Goal: Task Accomplishment & Management: Manage account settings

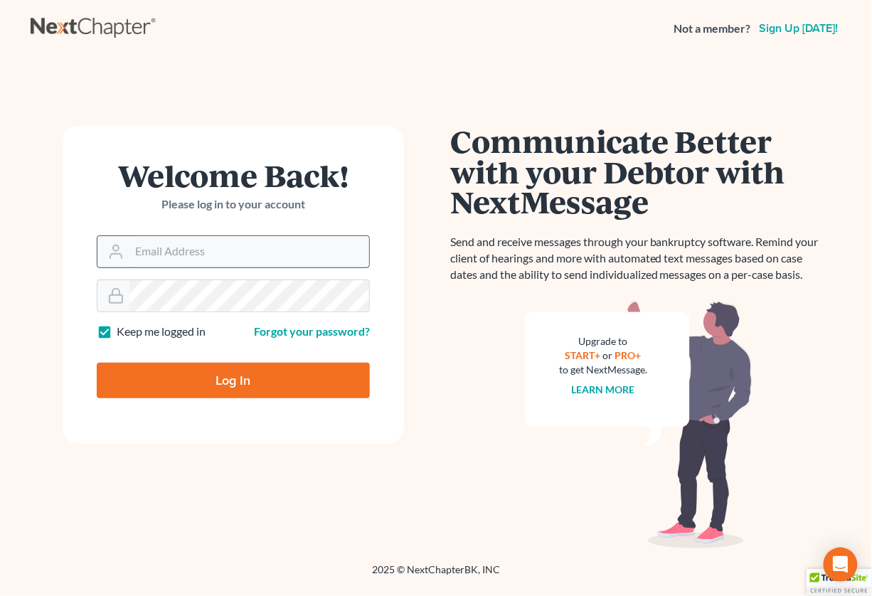
click at [254, 244] on input "Email Address" at bounding box center [249, 251] width 240 height 31
type input "[EMAIL_ADDRESS][DOMAIN_NAME]"
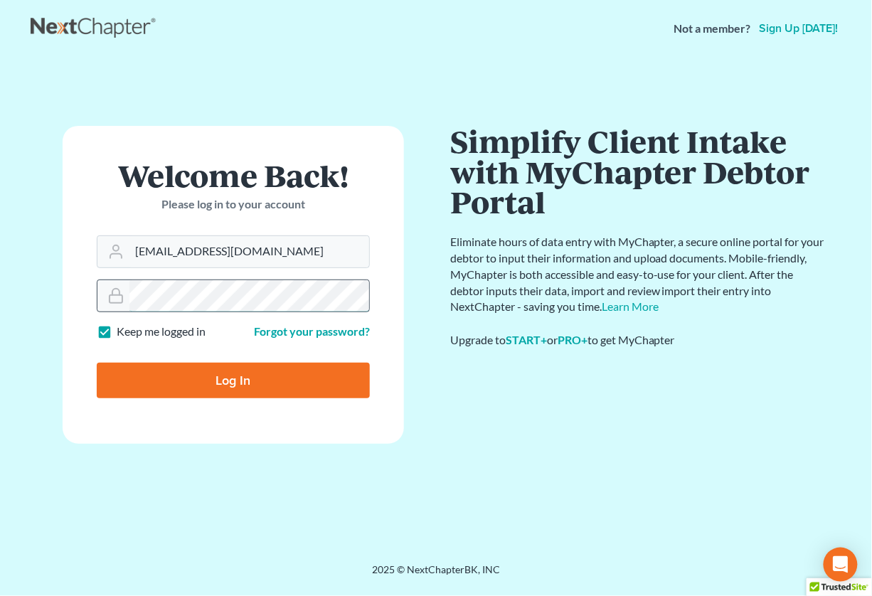
click at [97, 363] on input "Log In" at bounding box center [233, 381] width 273 height 36
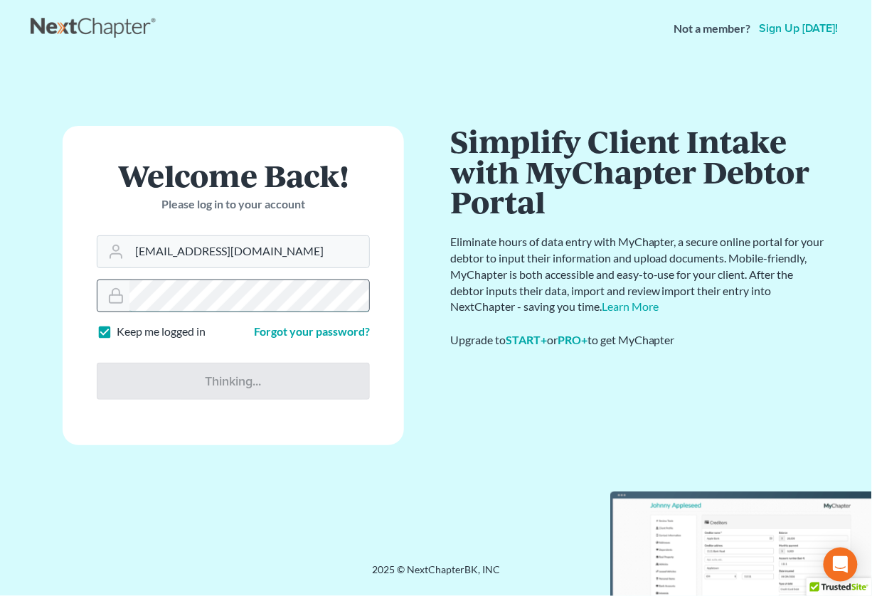
type input "Thinking..."
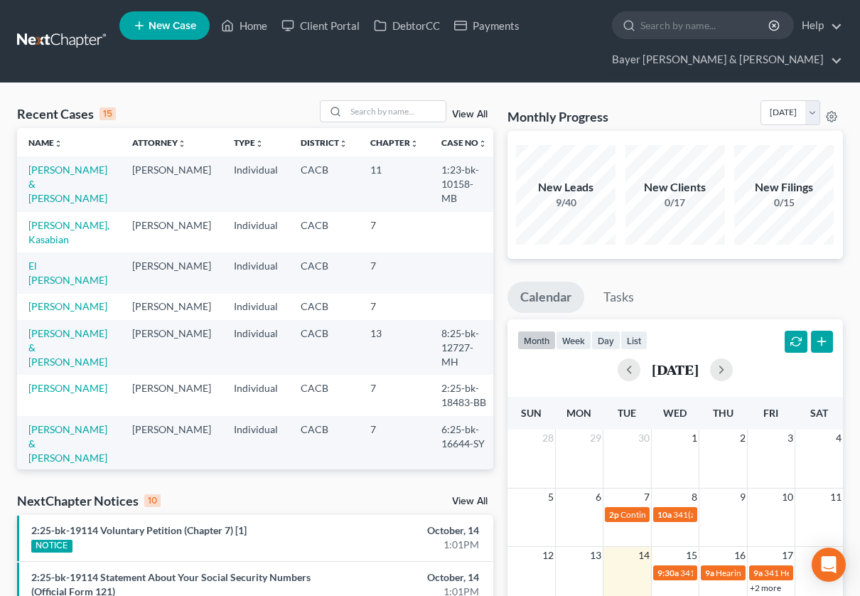
click at [468, 501] on link "View All" at bounding box center [470, 501] width 36 height 10
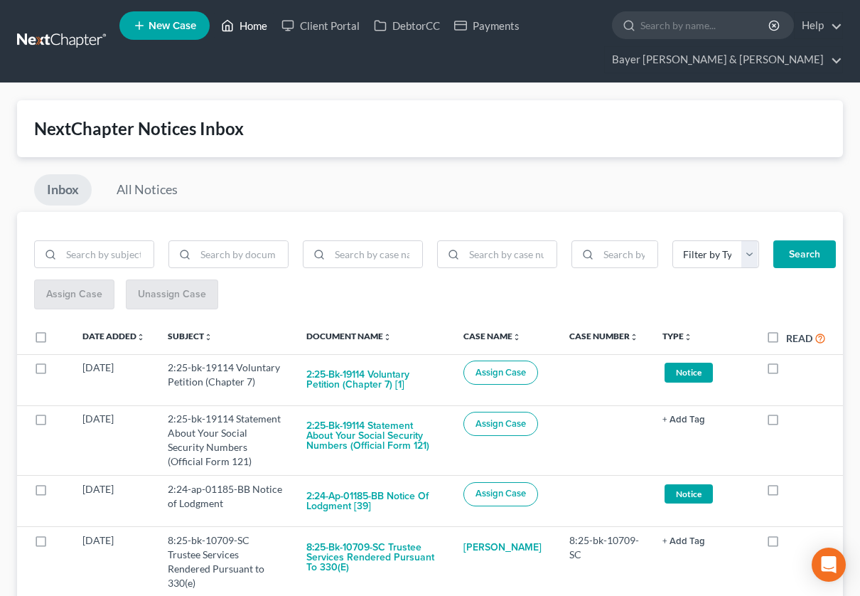
click at [245, 26] on link "Home" at bounding box center [244, 26] width 60 height 26
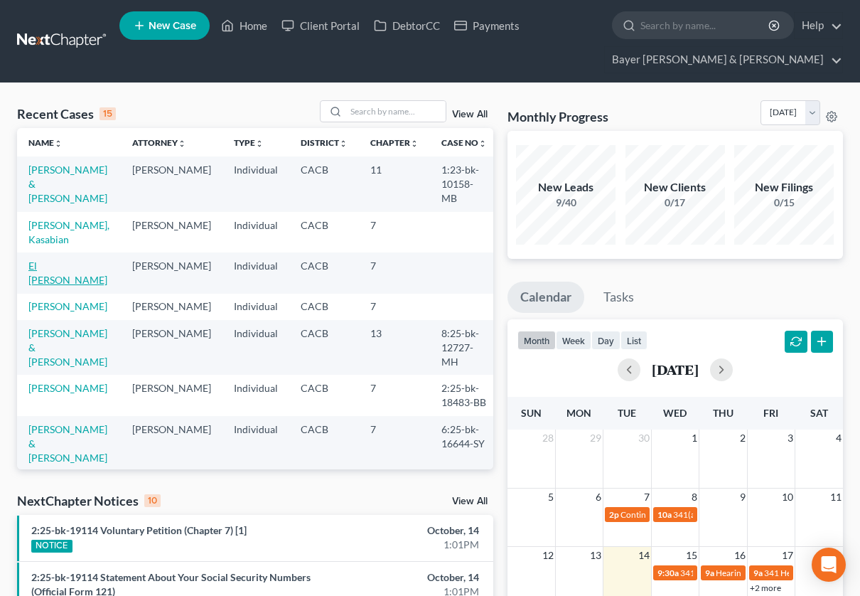
click at [77, 267] on link "El [PERSON_NAME]" at bounding box center [67, 273] width 79 height 26
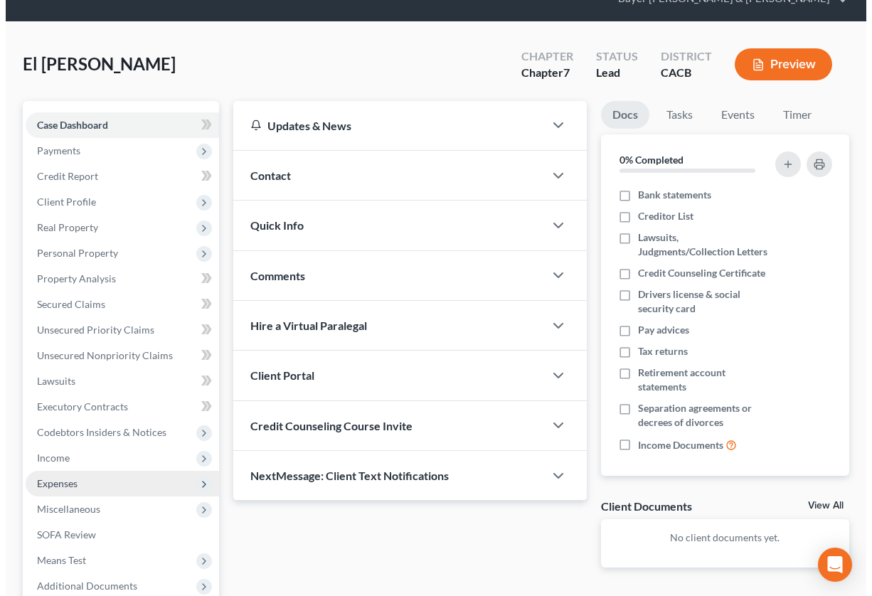
scroll to position [79, 0]
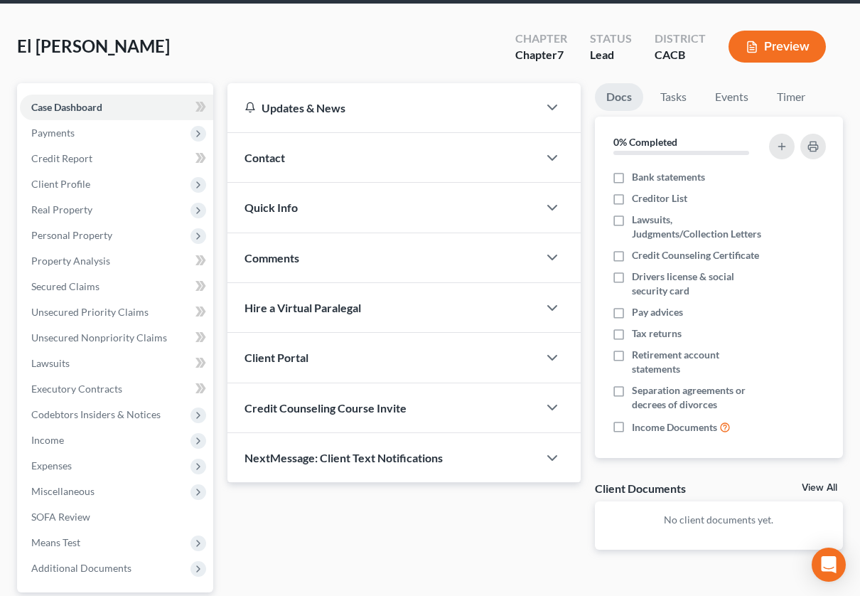
click at [759, 38] on button "Preview" at bounding box center [777, 47] width 97 height 32
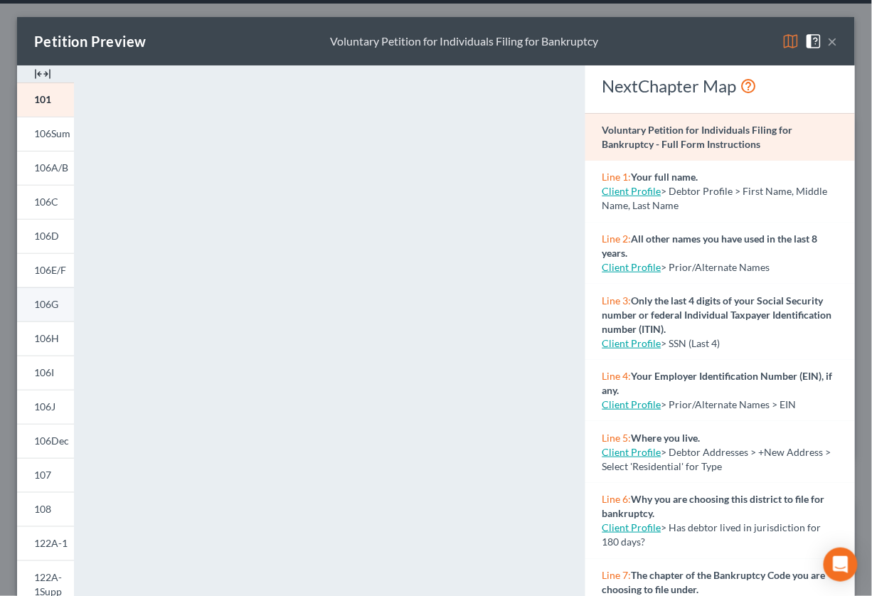
click at [46, 298] on span "106G" at bounding box center [46, 304] width 24 height 12
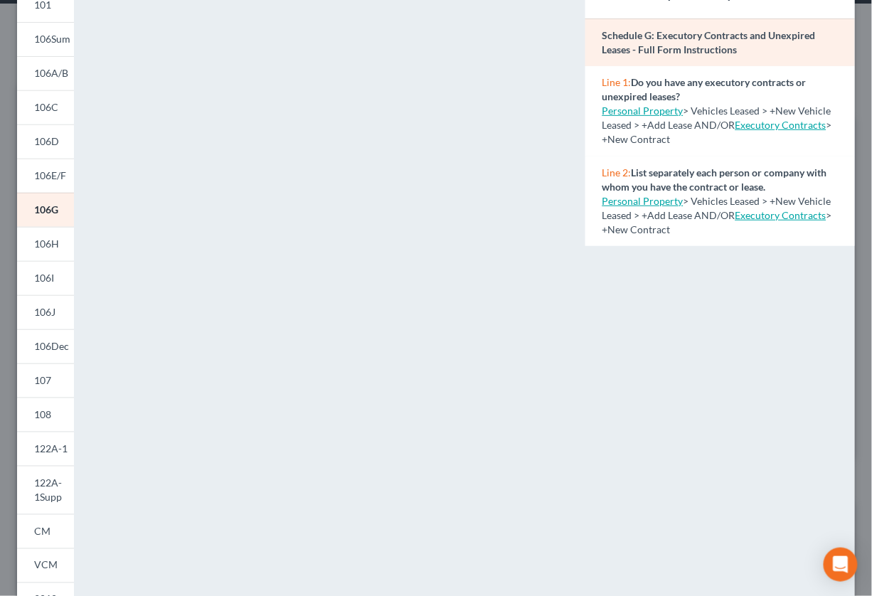
scroll to position [53, 0]
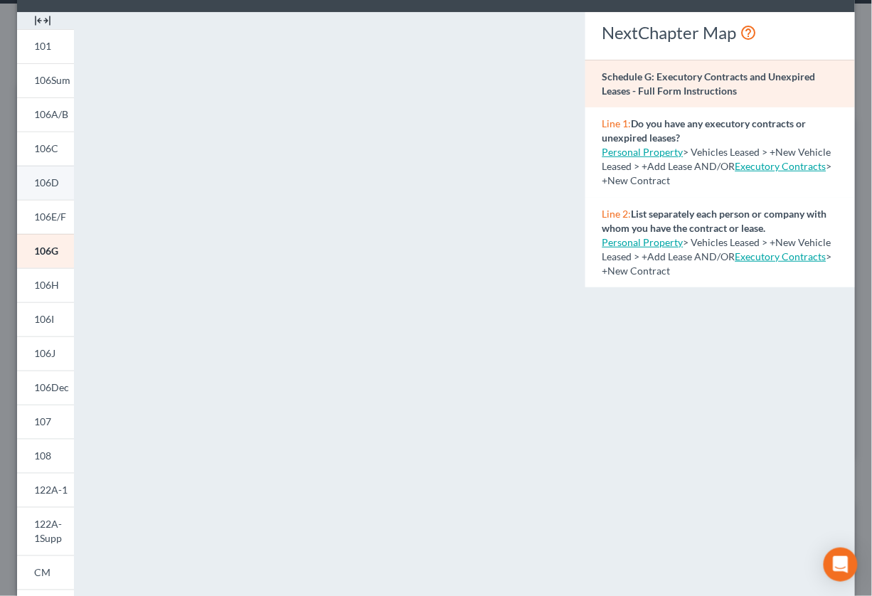
drag, startPoint x: 48, startPoint y: 183, endPoint x: 55, endPoint y: 182, distance: 7.3
click at [48, 183] on span "106D" at bounding box center [46, 182] width 25 height 12
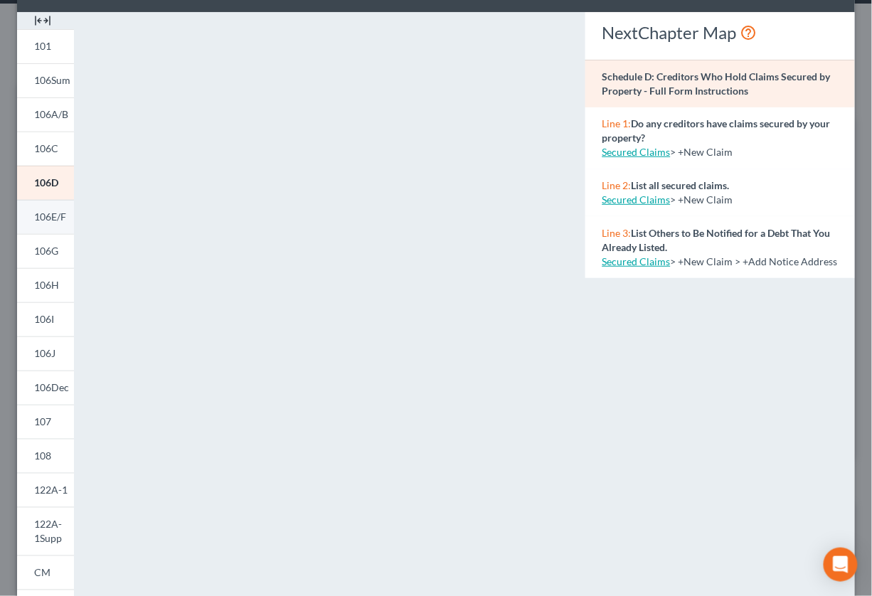
click at [47, 217] on span "106E/F" at bounding box center [50, 217] width 32 height 12
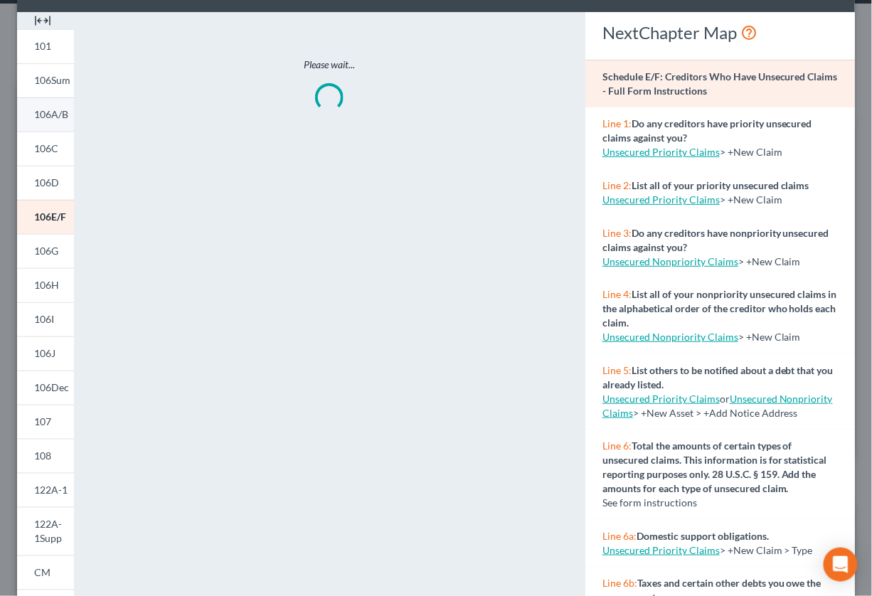
click at [50, 112] on span "106A/B" at bounding box center [51, 114] width 34 height 12
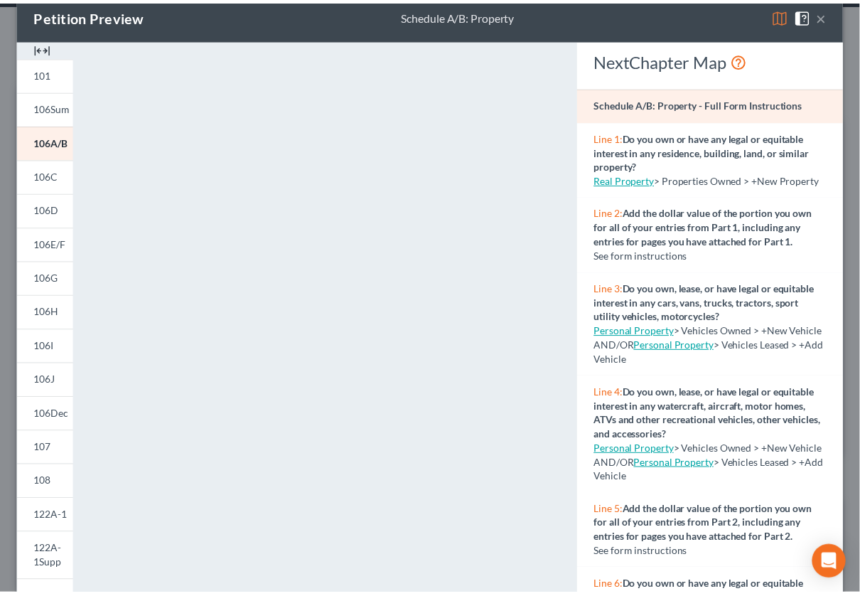
scroll to position [0, 0]
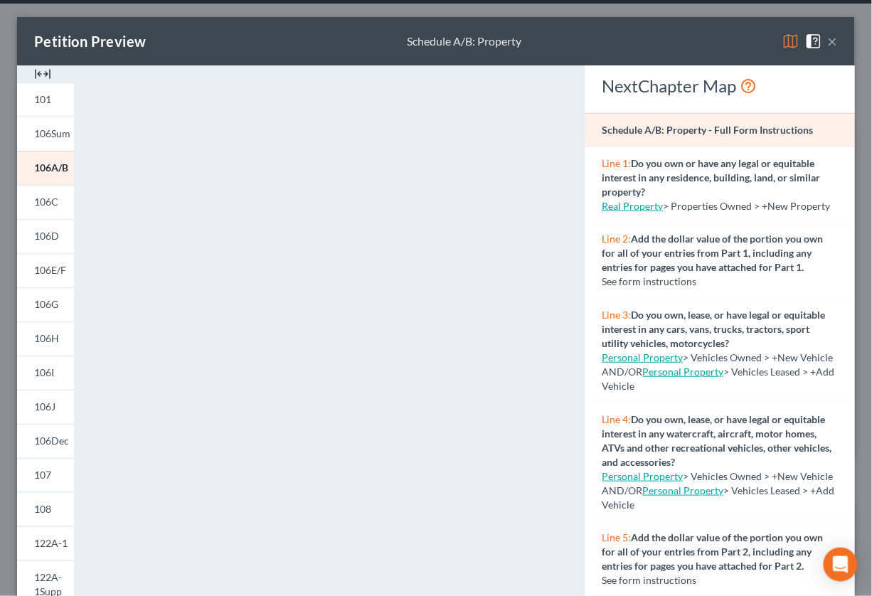
click at [828, 40] on button "×" at bounding box center [833, 41] width 10 height 17
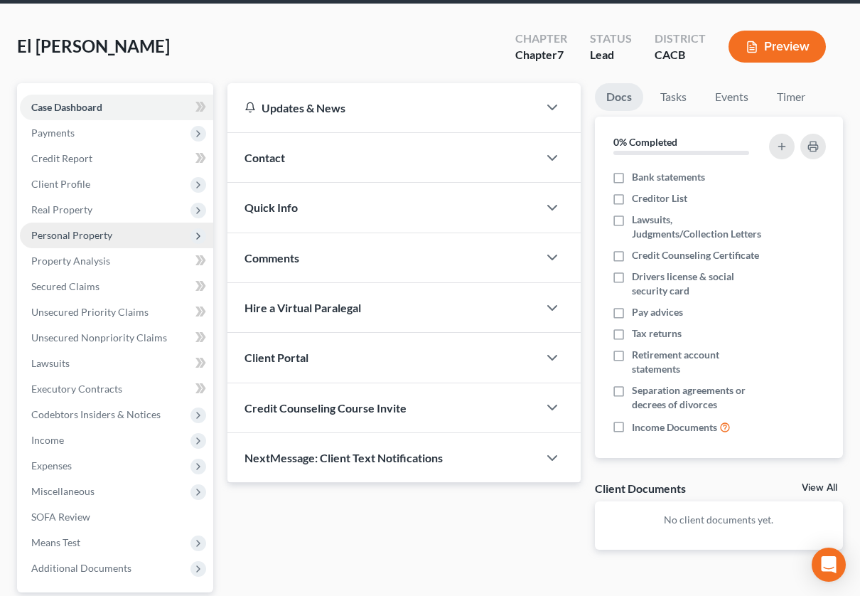
click at [67, 229] on span "Personal Property" at bounding box center [71, 235] width 81 height 12
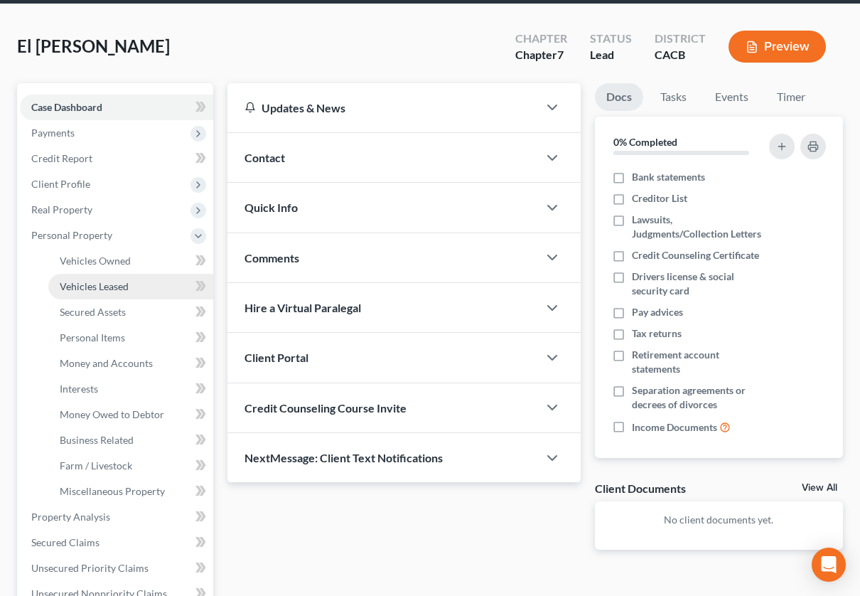
click at [88, 285] on span "Vehicles Leased" at bounding box center [94, 286] width 69 height 12
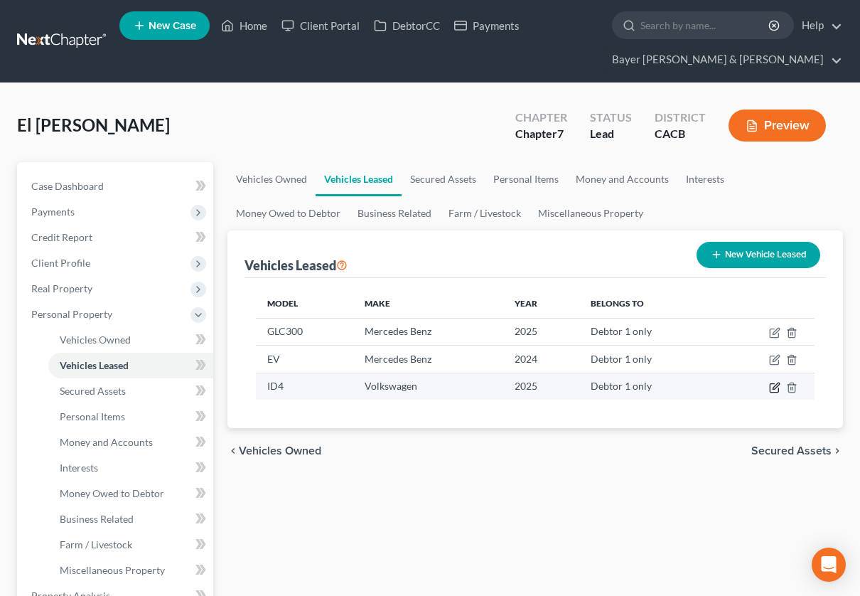
click at [773, 386] on icon "button" at bounding box center [774, 387] width 11 height 11
select select "0"
select select "1"
select select "0"
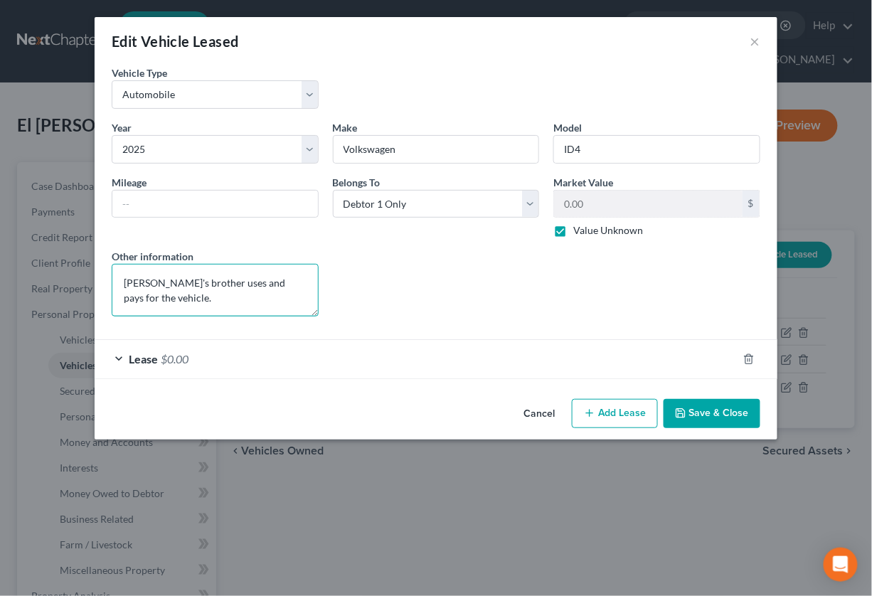
click at [123, 283] on textarea "[PERSON_NAME]'s brother uses and pays for the vehicle." at bounding box center [215, 290] width 207 height 53
type textarea "Lease - Debtor's brother uses and pays for the vehicle."
click at [723, 411] on button "Save & Close" at bounding box center [712, 414] width 97 height 30
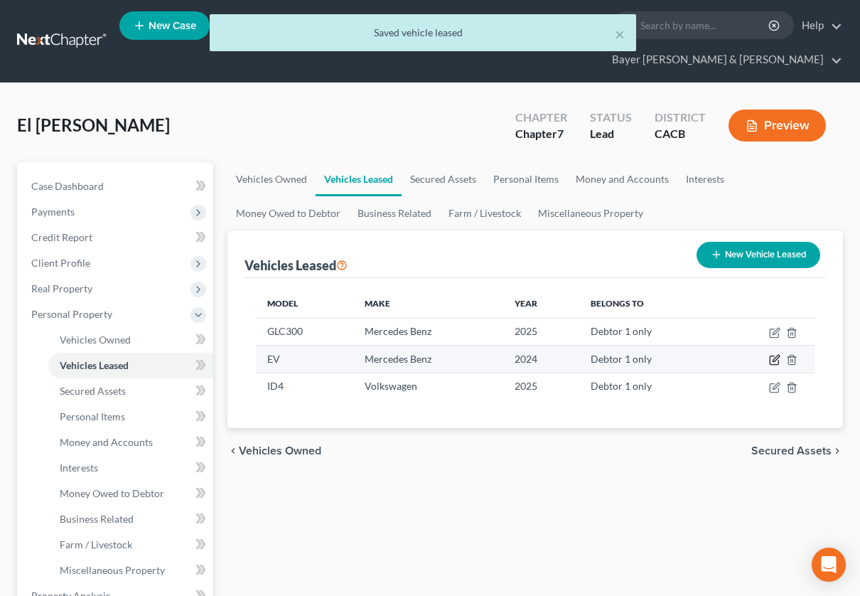
click at [772, 361] on icon "button" at bounding box center [774, 359] width 11 height 11
select select "0"
select select "2"
select select "0"
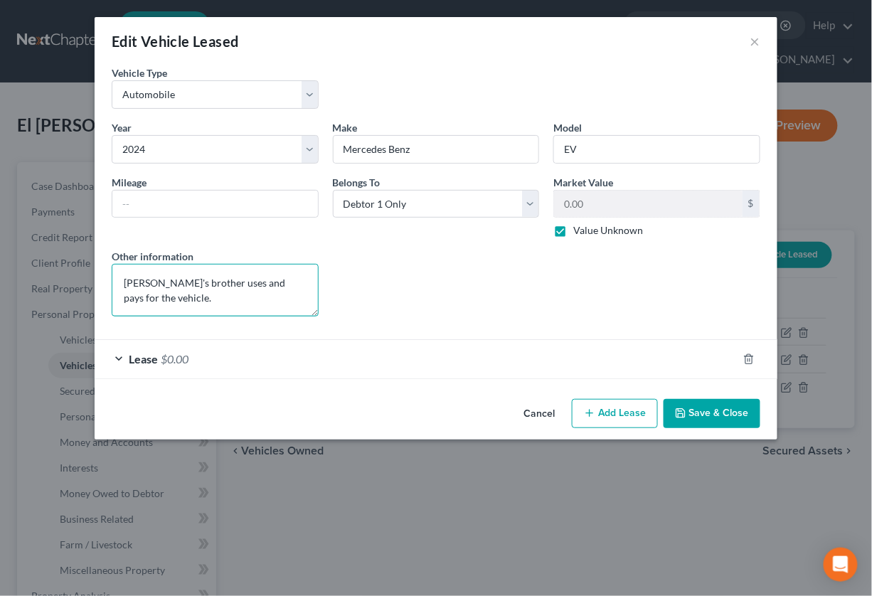
click at [127, 285] on textarea "[PERSON_NAME]'s brother uses and pays for the vehicle." at bounding box center [215, 290] width 207 height 53
type textarea "Lease - Debtor's brother uses and pays for the vehicle."
click at [737, 417] on button "Save & Close" at bounding box center [712, 414] width 97 height 30
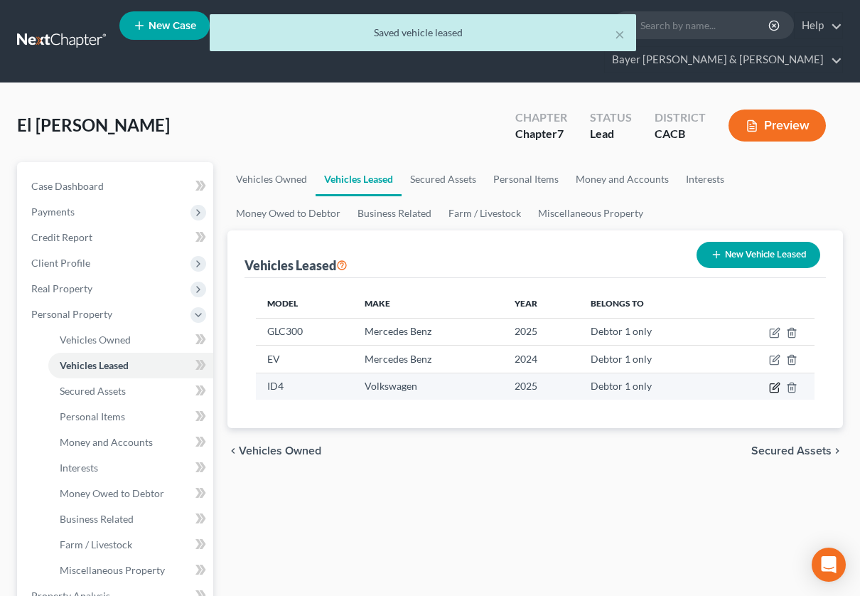
click at [777, 386] on icon "button" at bounding box center [776, 386] width 6 height 6
select select "0"
select select "1"
select select "0"
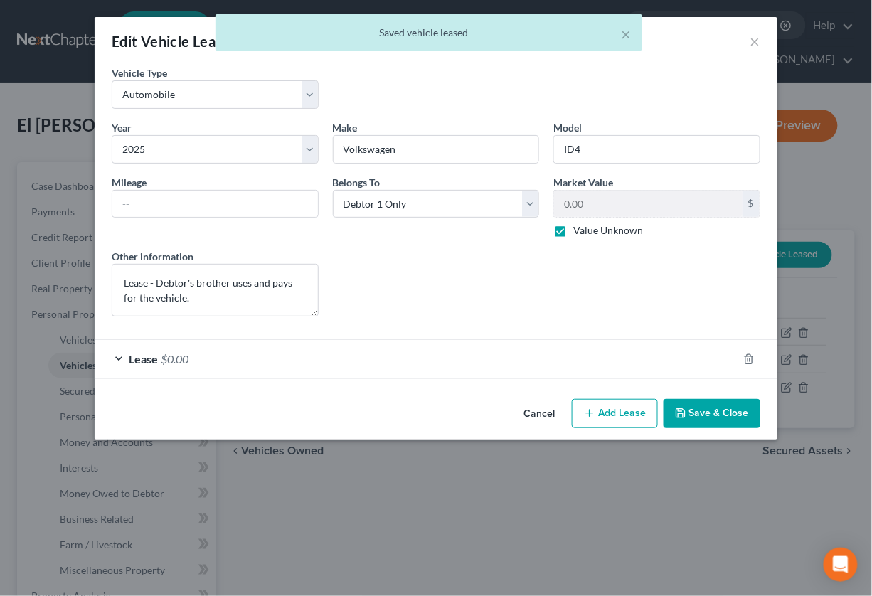
click at [686, 417] on icon "button" at bounding box center [680, 412] width 11 height 11
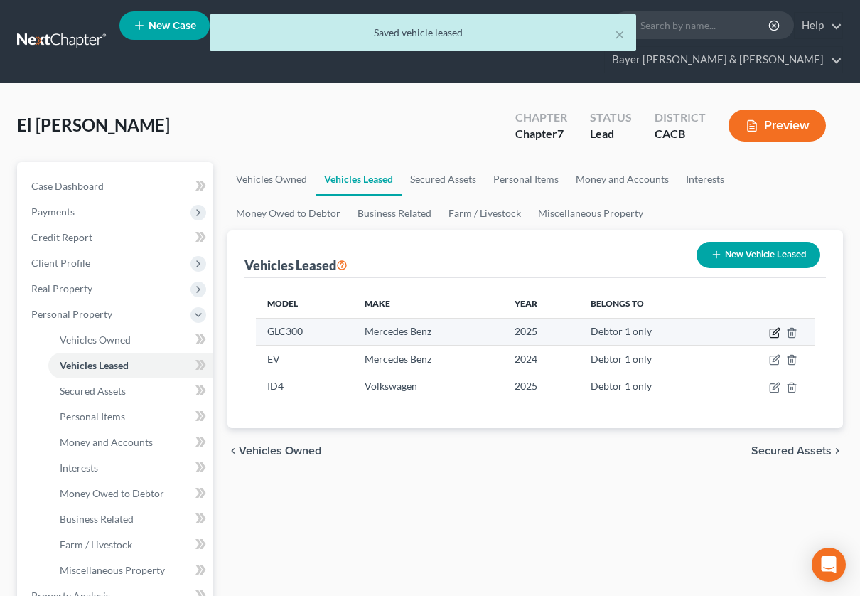
click at [772, 331] on icon "button" at bounding box center [774, 332] width 11 height 11
select select "0"
select select "1"
select select "0"
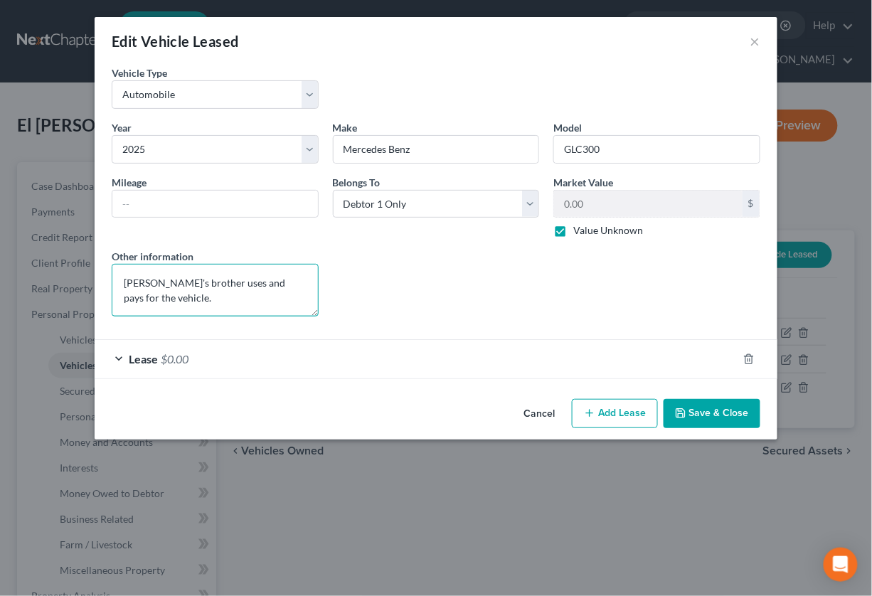
click at [124, 279] on textarea "[PERSON_NAME]'s brother uses and pays for the vehicle." at bounding box center [215, 290] width 207 height 53
type textarea "Lease - Debtor's brother uses and pays for the vehicle."
click at [713, 409] on button "Save & Close" at bounding box center [712, 414] width 97 height 30
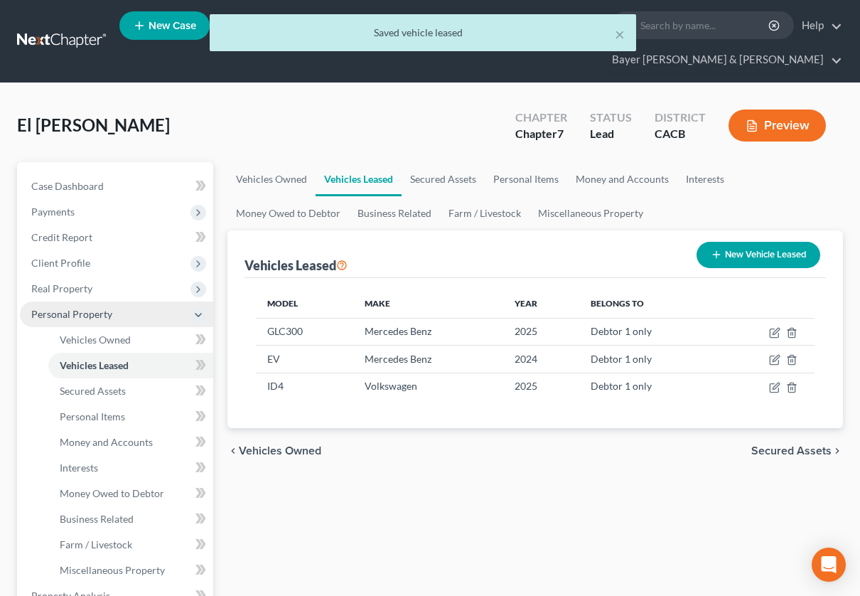
click at [196, 310] on icon at bounding box center [198, 314] width 11 height 11
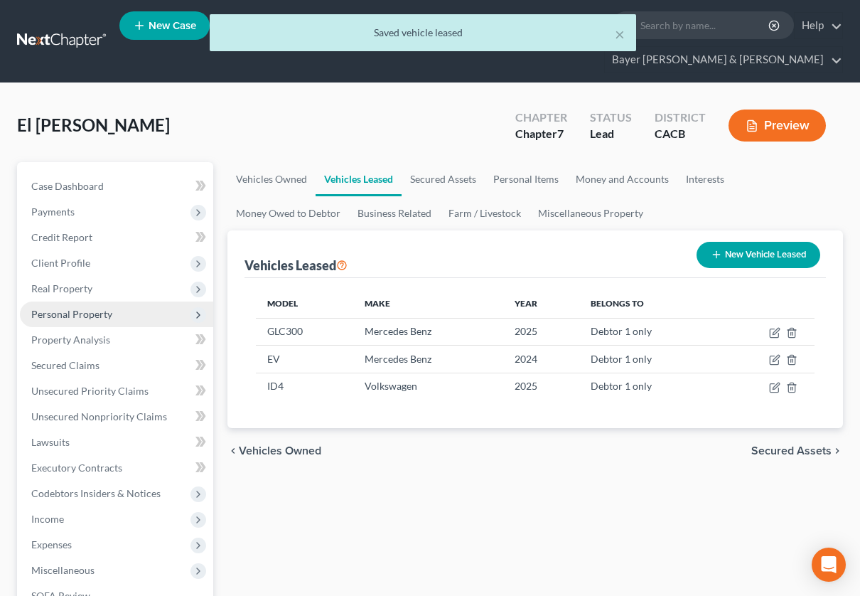
click at [779, 111] on button "Preview" at bounding box center [777, 126] width 97 height 32
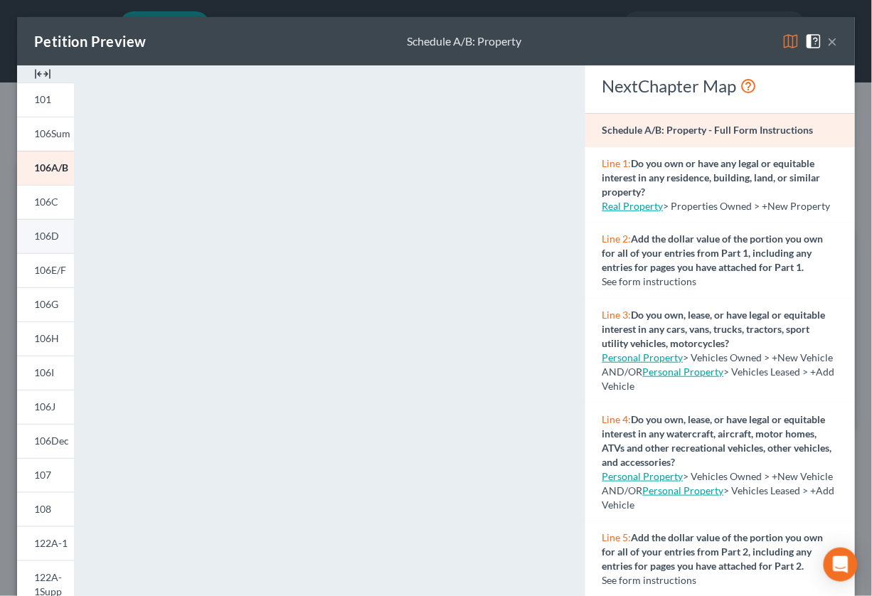
click at [47, 235] on span "106D" at bounding box center [46, 236] width 25 height 12
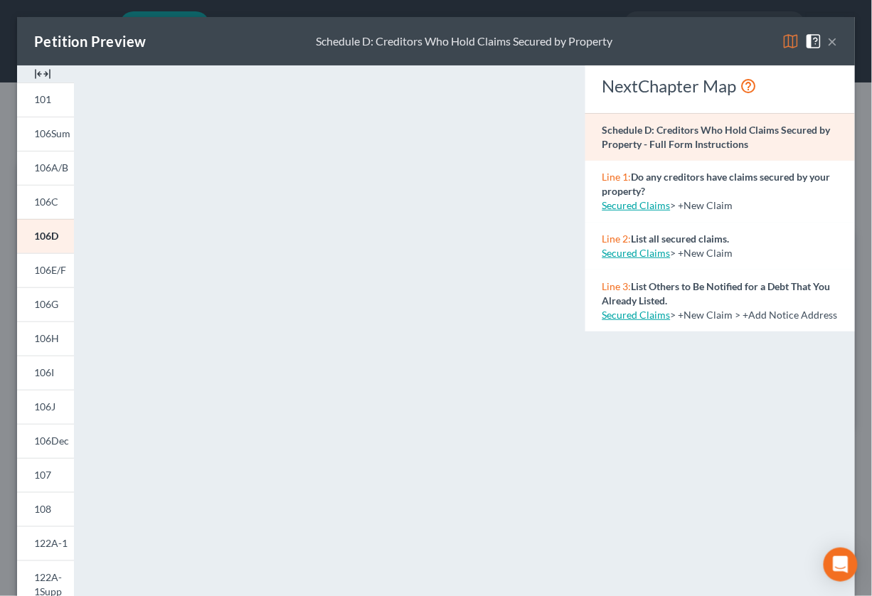
click at [828, 38] on button "×" at bounding box center [833, 41] width 10 height 17
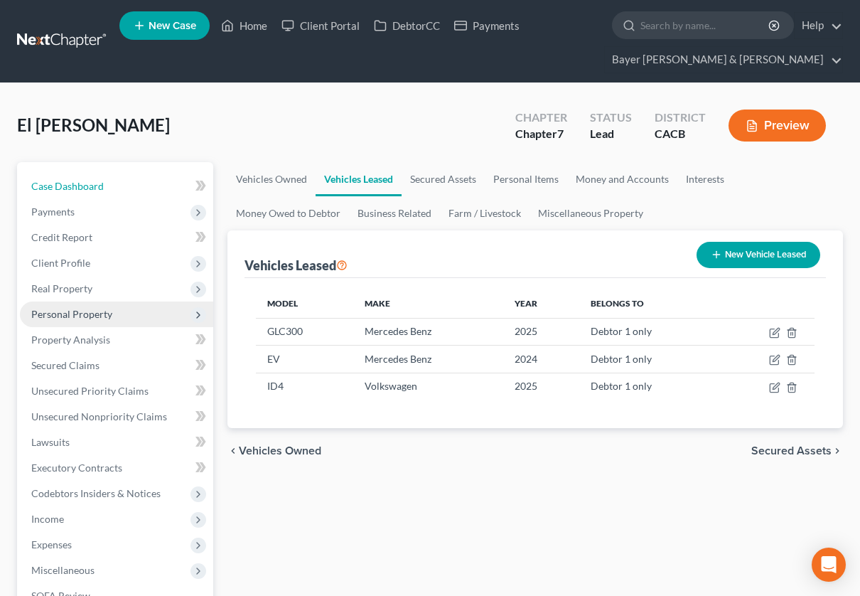
drag, startPoint x: 122, startPoint y: 182, endPoint x: 2, endPoint y: 555, distance: 391.5
click at [122, 182] on link "Case Dashboard" at bounding box center [116, 187] width 193 height 26
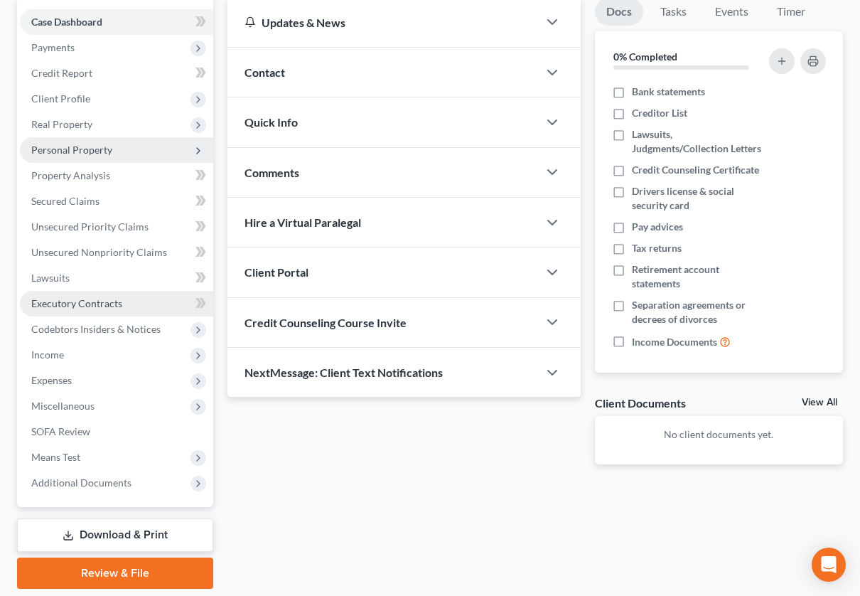
scroll to position [209, 0]
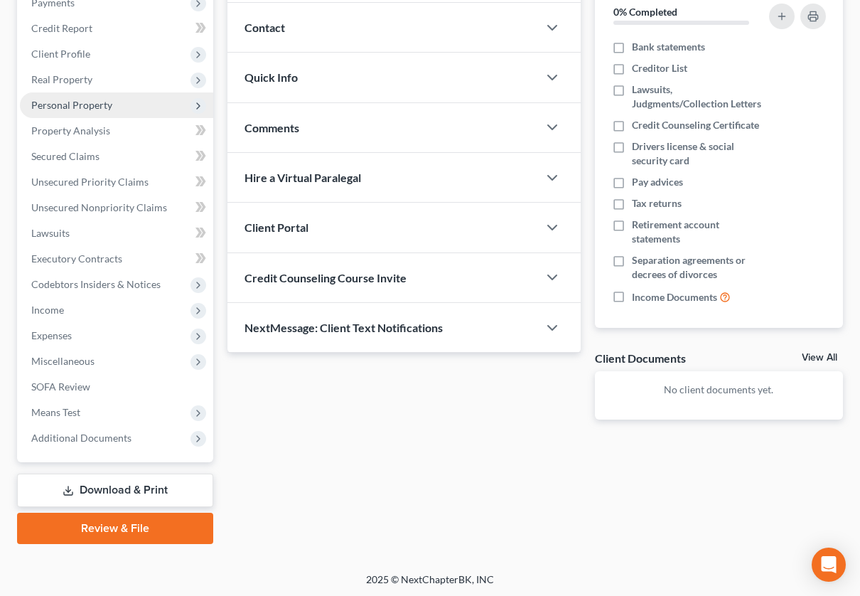
click at [111, 482] on link "Download & Print" at bounding box center [115, 490] width 196 height 33
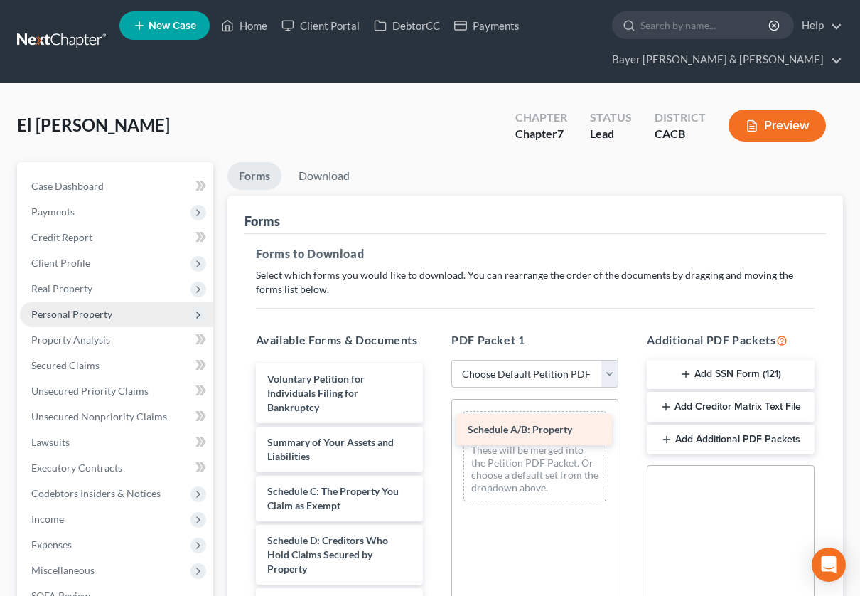
drag, startPoint x: 340, startPoint y: 489, endPoint x: 543, endPoint y: 427, distance: 211.9
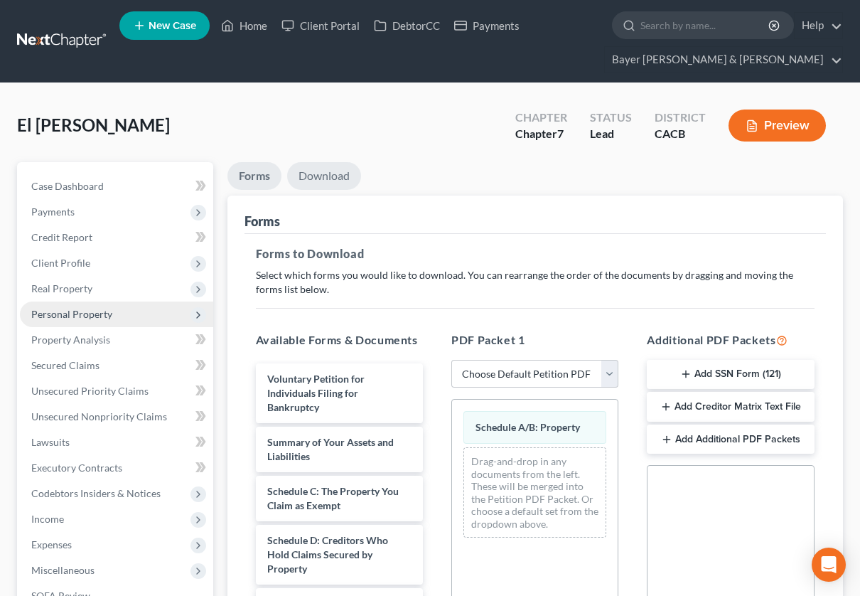
click at [321, 174] on link "Download" at bounding box center [324, 176] width 74 height 28
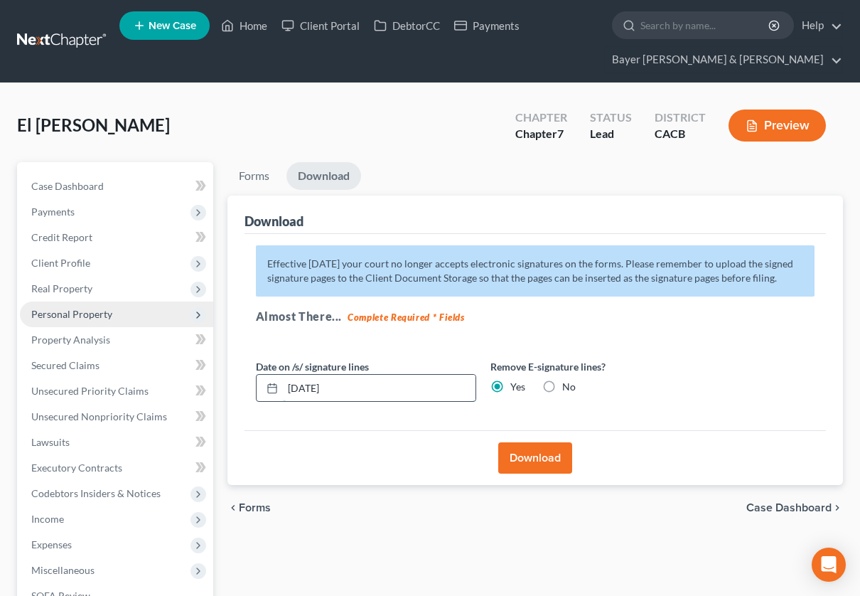
drag, startPoint x: 348, startPoint y: 386, endPoint x: 283, endPoint y: 385, distance: 65.4
click at [283, 385] on input "[DATE]" at bounding box center [379, 388] width 193 height 27
click at [528, 456] on button "Download" at bounding box center [536, 457] width 74 height 31
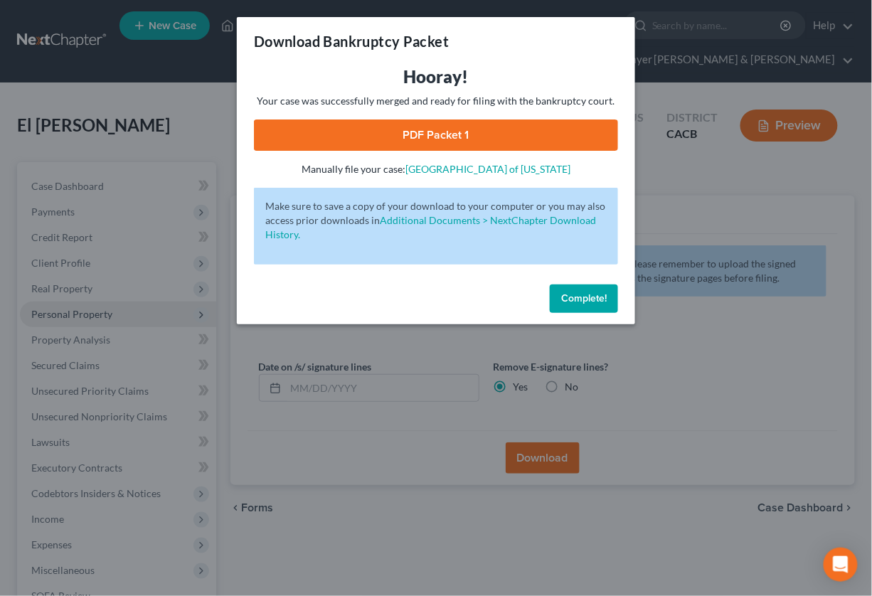
click at [350, 123] on link "PDF Packet 1" at bounding box center [436, 134] width 364 height 31
click at [161, 103] on div "Download Bankruptcy Packet Hooray! Your case was successfully merged and ready …" at bounding box center [436, 298] width 872 height 596
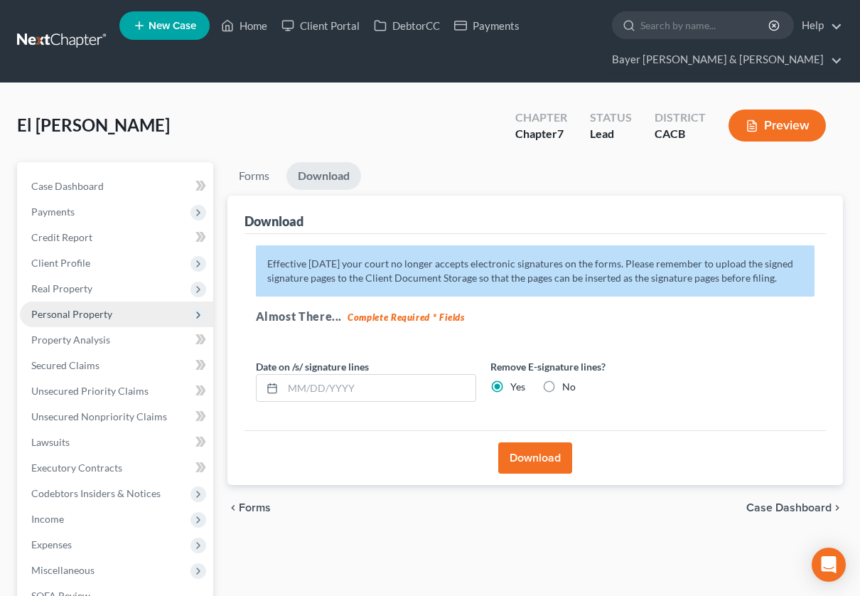
click at [784, 119] on button "Preview" at bounding box center [777, 126] width 97 height 32
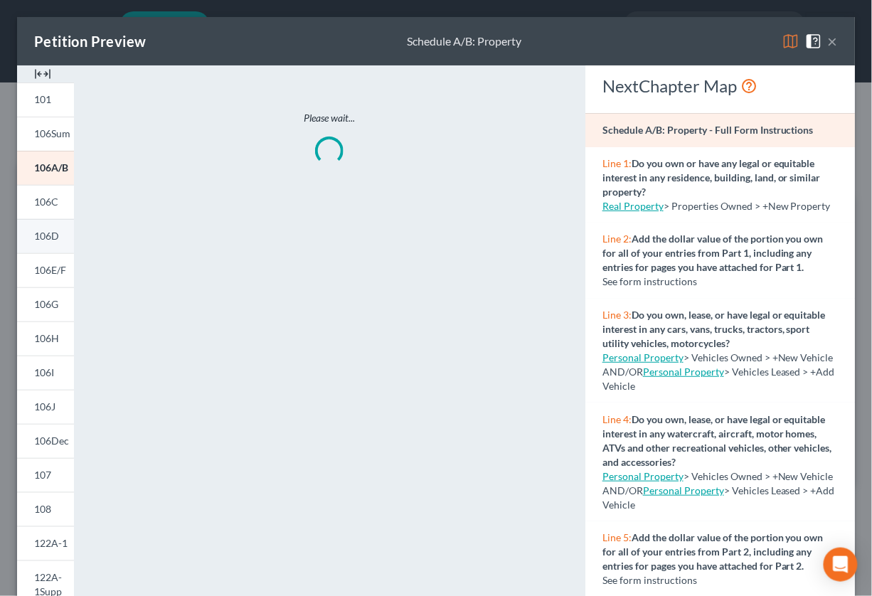
click at [48, 235] on span "106D" at bounding box center [46, 236] width 25 height 12
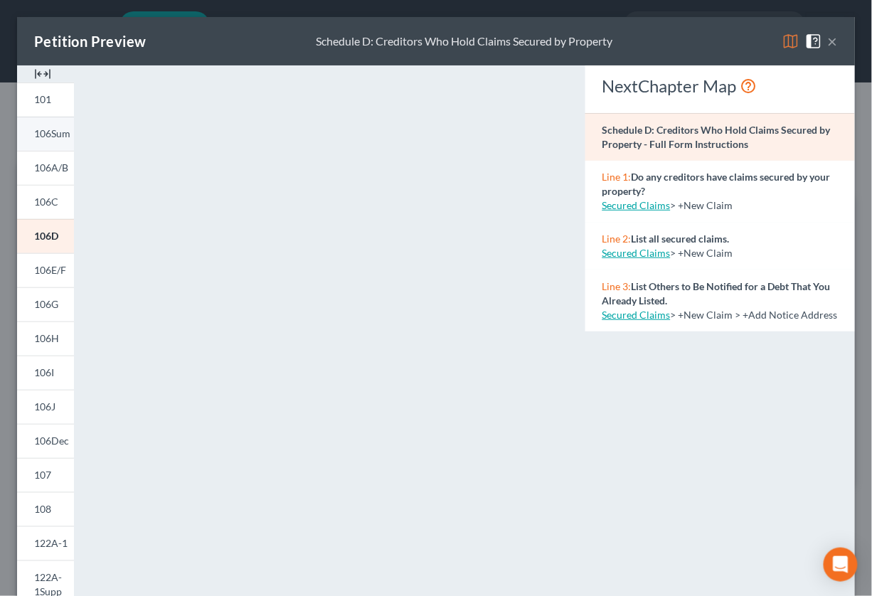
click at [57, 129] on span "106Sum" at bounding box center [52, 133] width 36 height 12
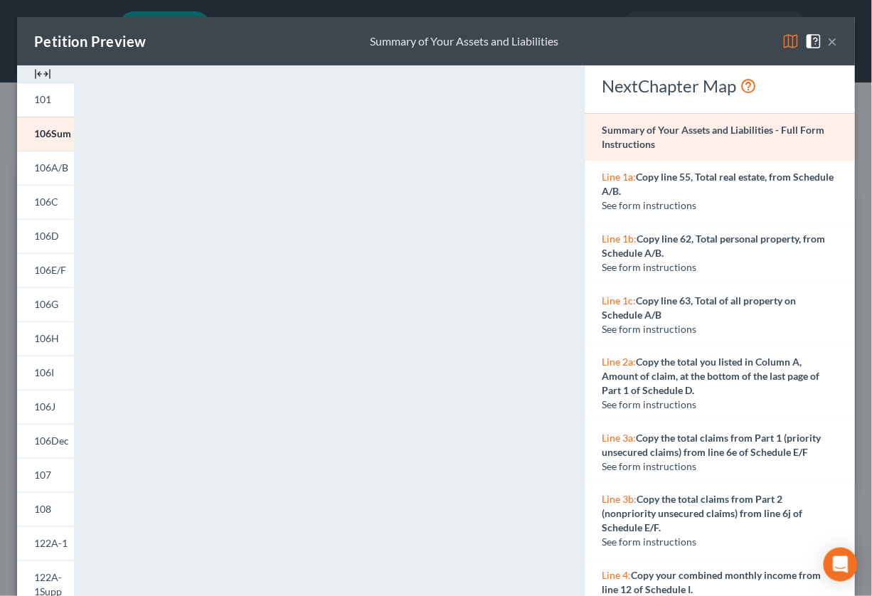
click at [828, 41] on button "×" at bounding box center [833, 41] width 10 height 17
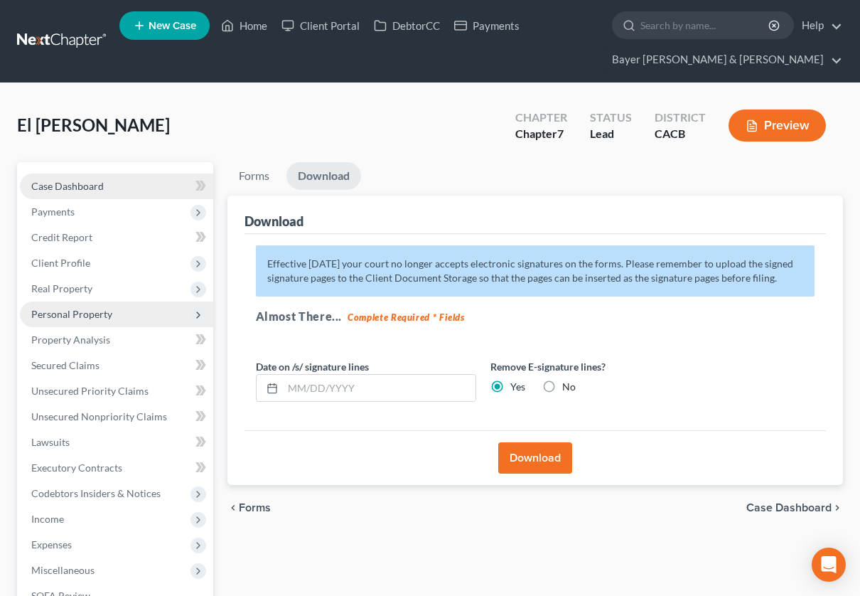
click at [65, 182] on span "Case Dashboard" at bounding box center [67, 186] width 73 height 12
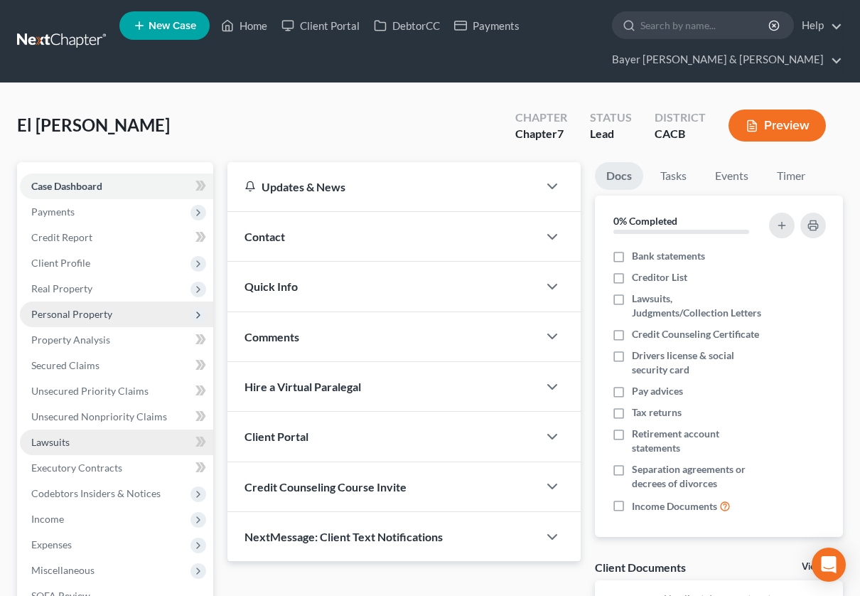
scroll to position [209, 0]
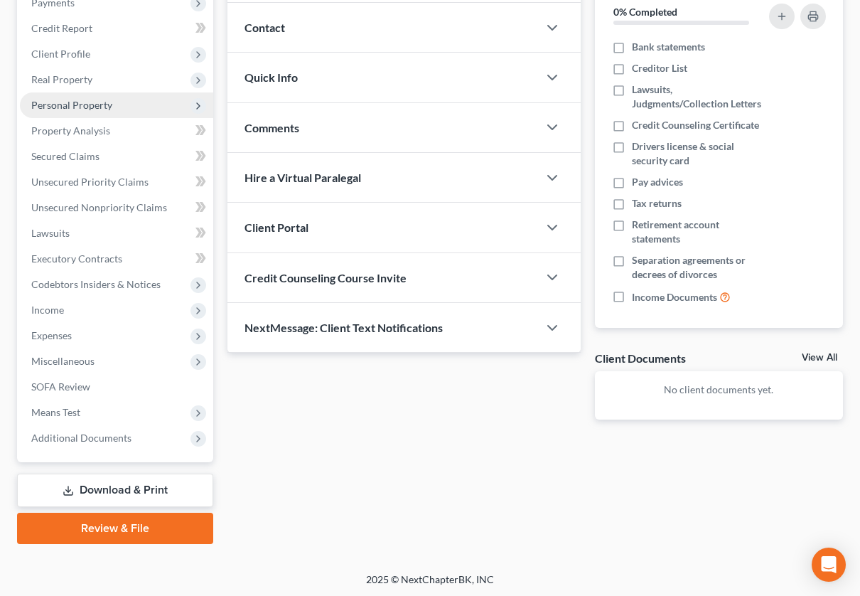
click at [93, 489] on link "Download & Print" at bounding box center [115, 490] width 196 height 33
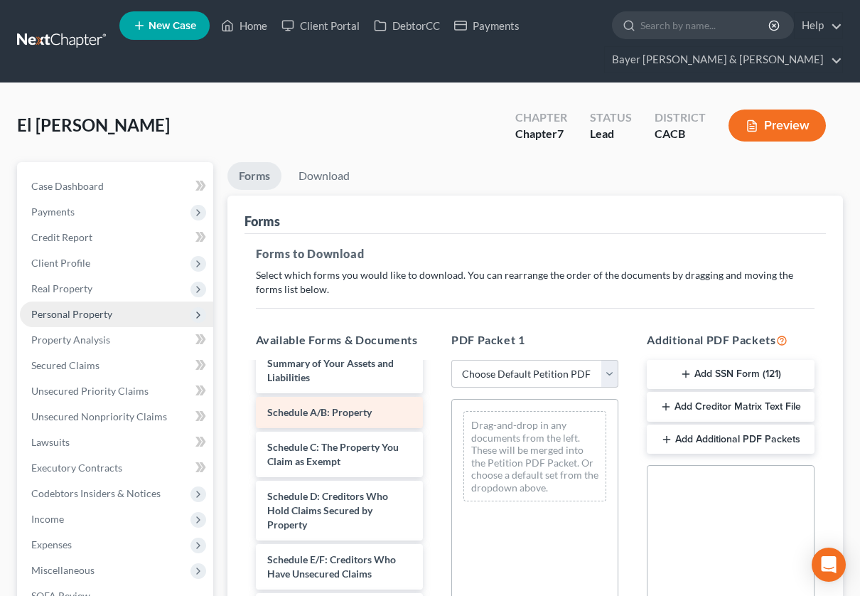
scroll to position [158, 0]
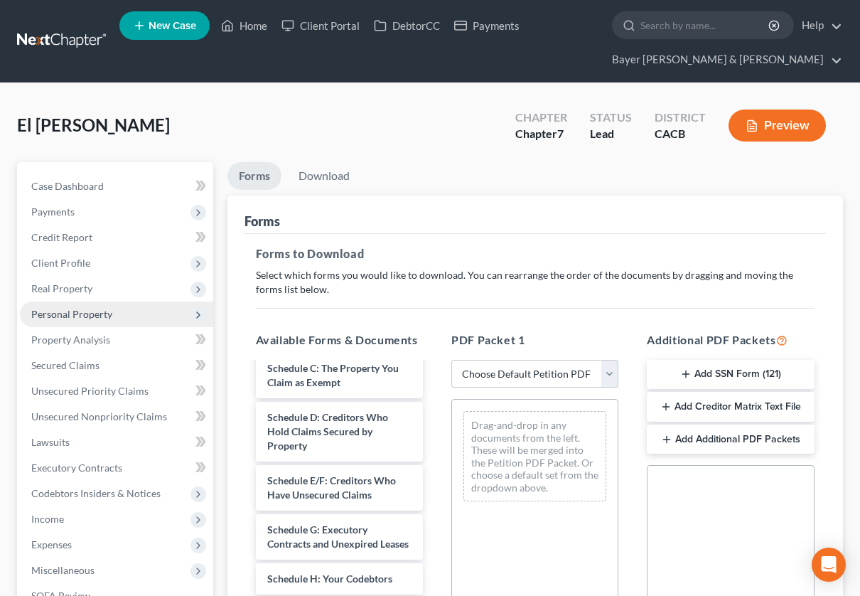
click at [69, 314] on span "Personal Property" at bounding box center [71, 314] width 81 height 12
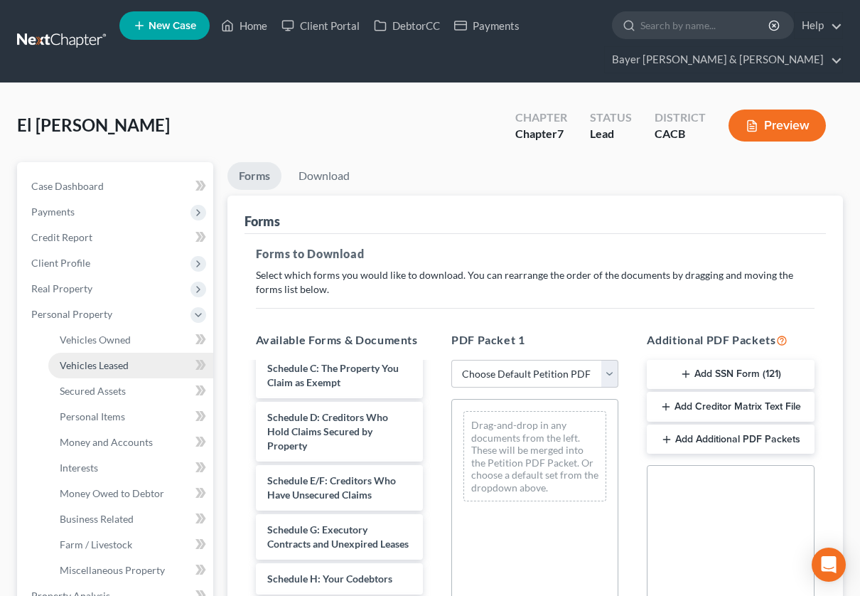
click at [122, 363] on span "Vehicles Leased" at bounding box center [94, 365] width 69 height 12
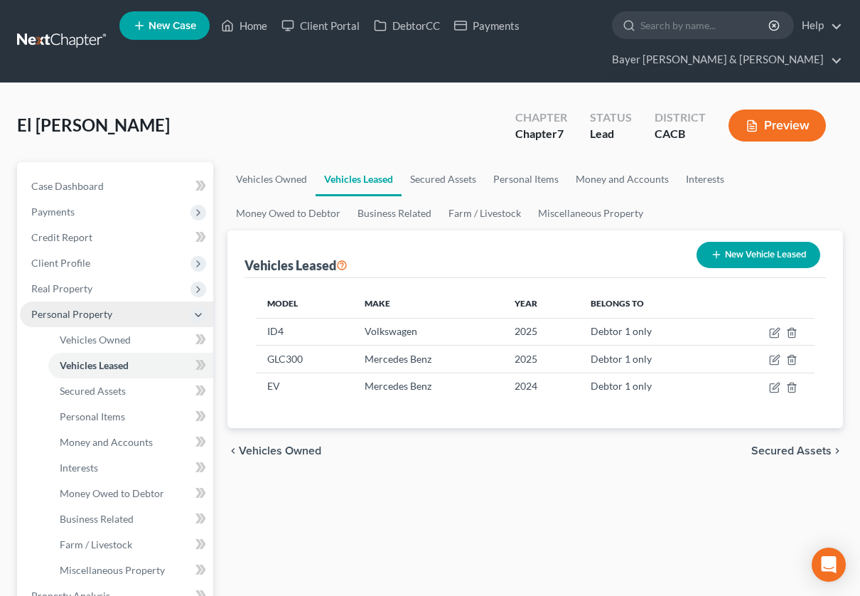
click at [196, 315] on icon at bounding box center [198, 314] width 11 height 11
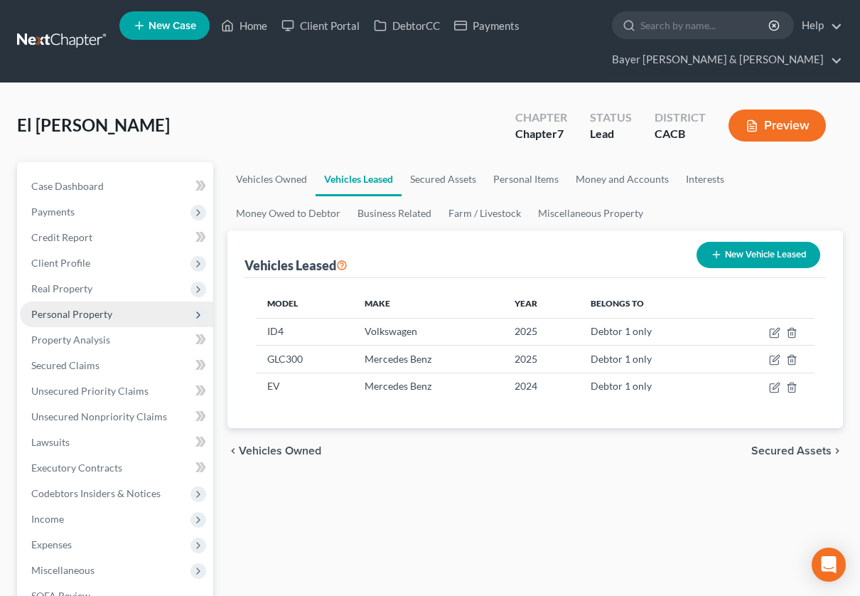
click at [105, 313] on span "Personal Property" at bounding box center [71, 314] width 81 height 12
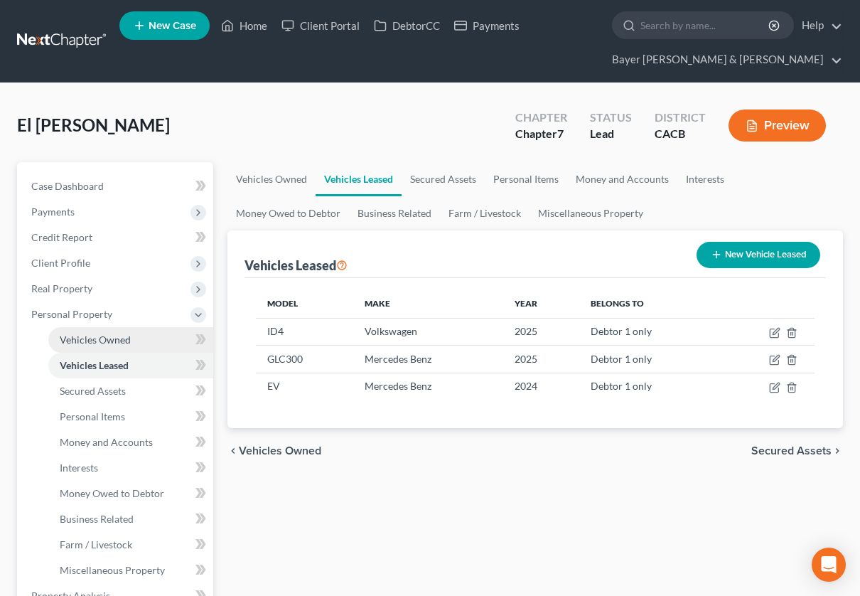
click at [130, 336] on link "Vehicles Owned" at bounding box center [130, 340] width 165 height 26
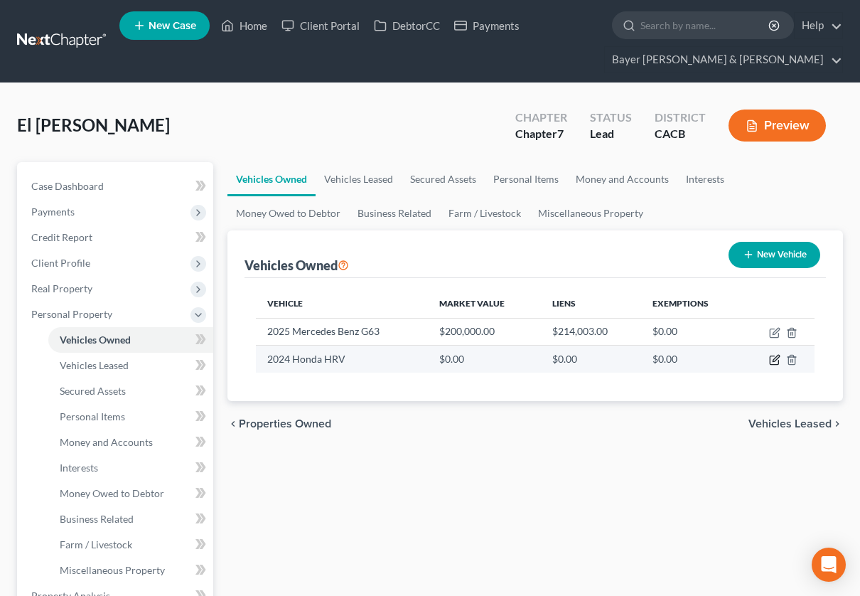
click at [777, 360] on icon "button" at bounding box center [774, 359] width 11 height 11
select select "0"
select select "2"
select select "0"
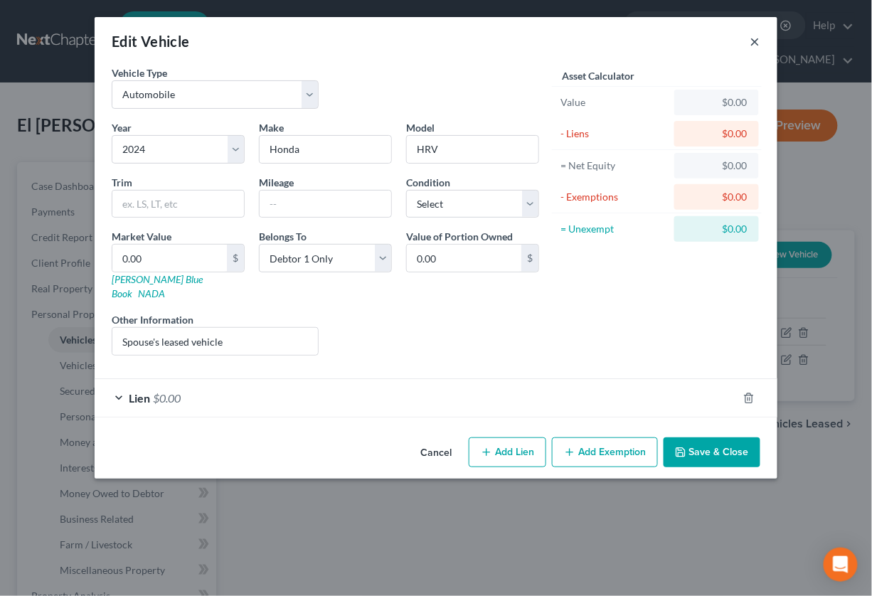
click at [752, 37] on button "×" at bounding box center [755, 41] width 10 height 17
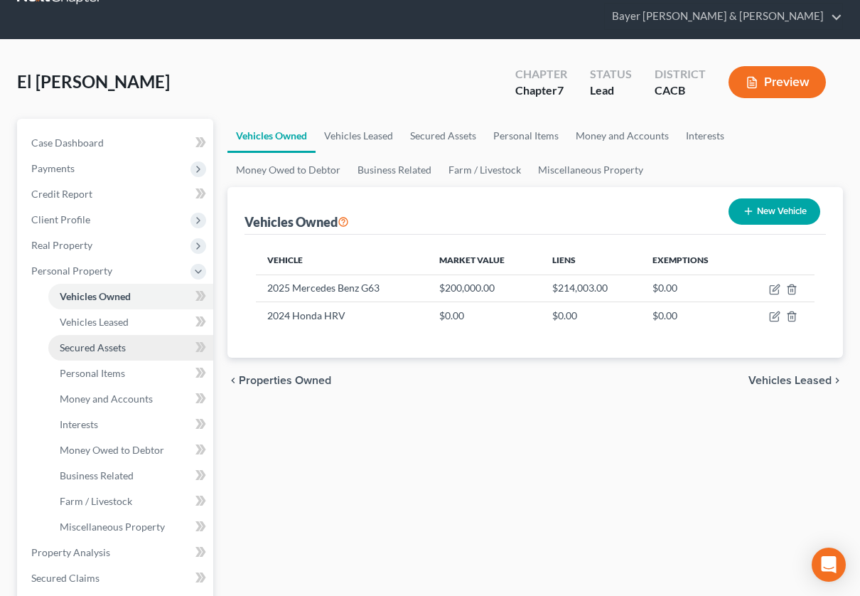
scroll to position [79, 0]
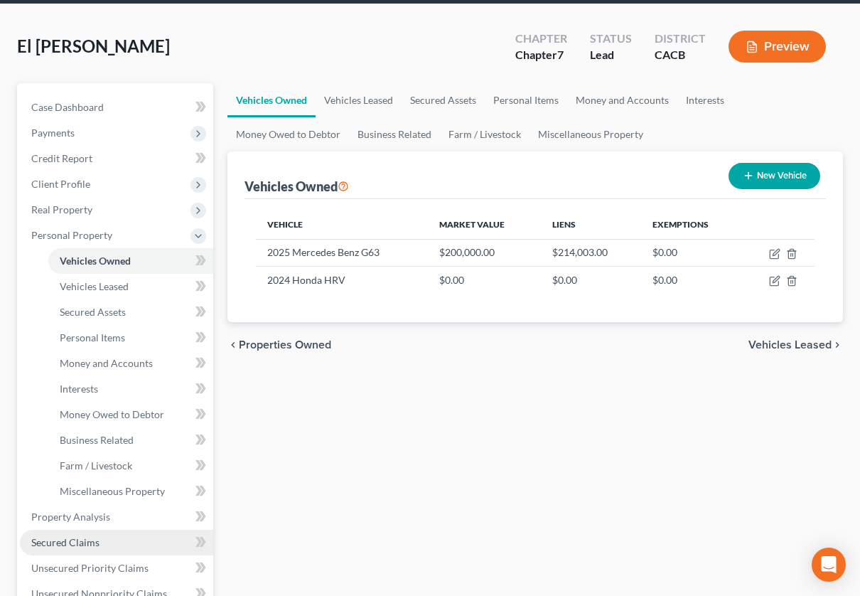
click at [65, 539] on span "Secured Claims" at bounding box center [65, 542] width 68 height 12
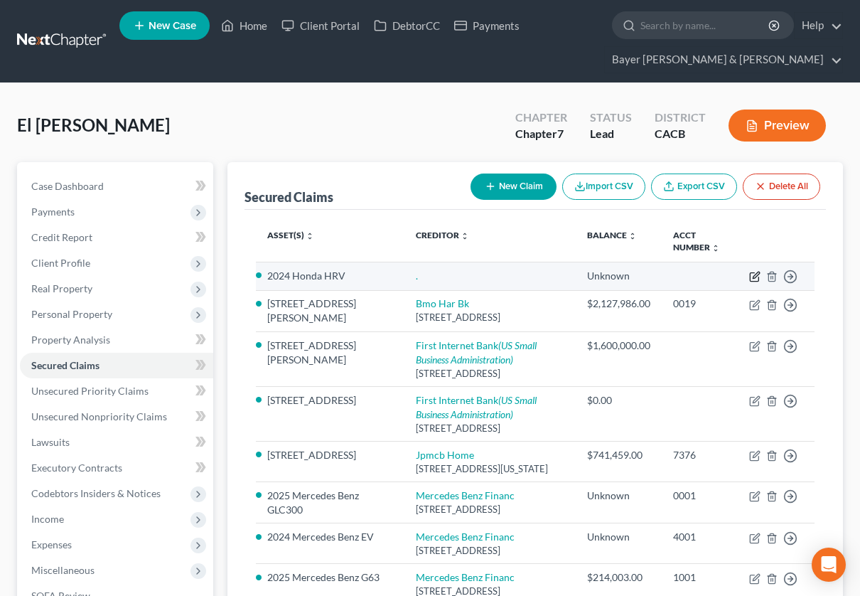
click at [754, 276] on icon "button" at bounding box center [756, 275] width 6 height 6
select select "4"
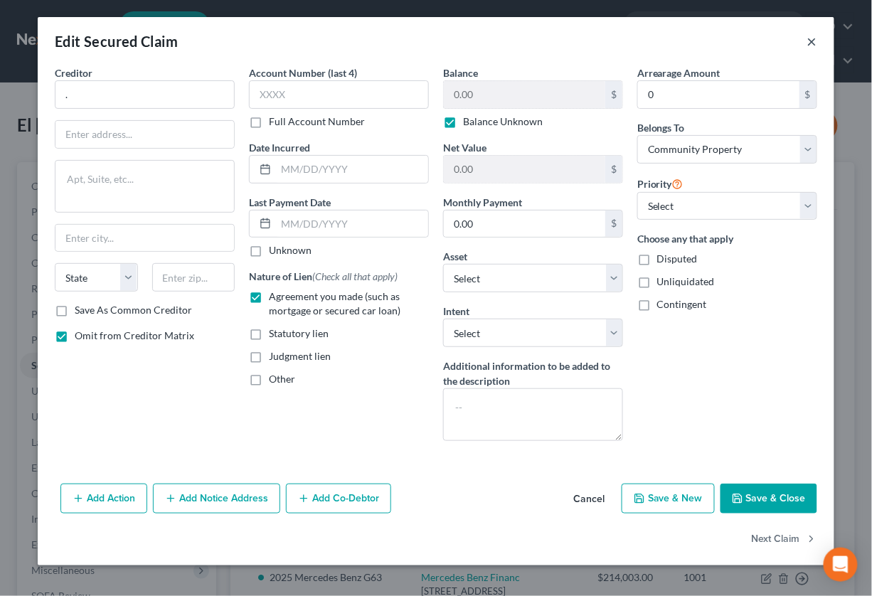
click at [816, 47] on button "×" at bounding box center [812, 41] width 10 height 17
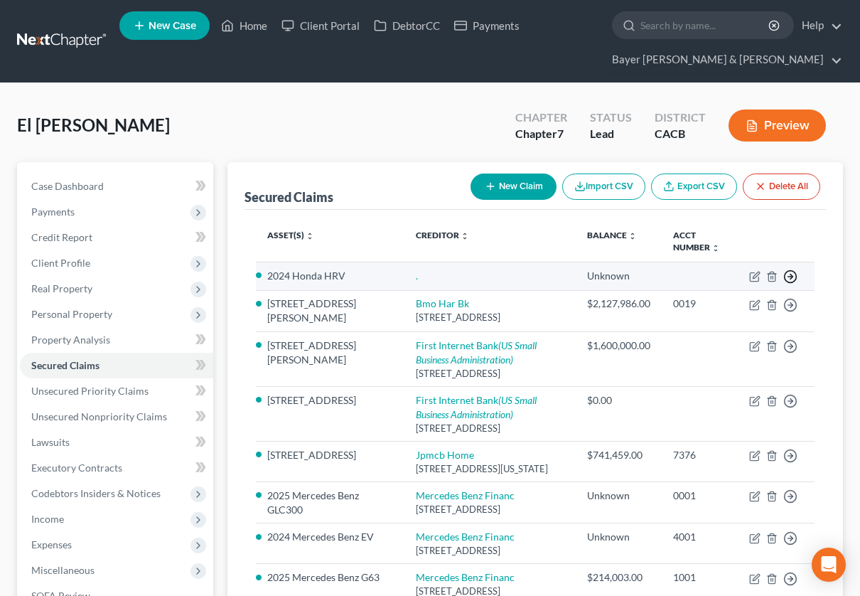
click at [792, 280] on icon "button" at bounding box center [791, 277] width 14 height 14
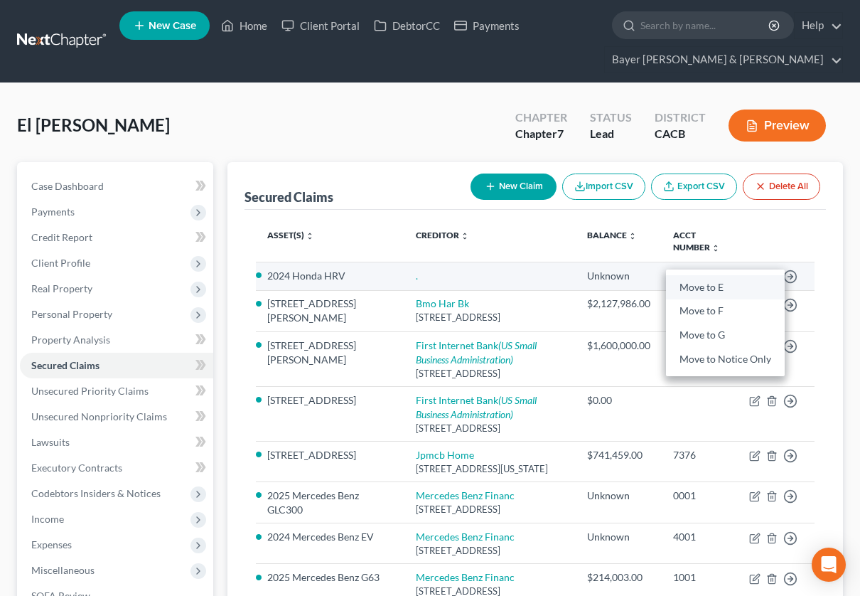
click at [705, 283] on link "Move to E" at bounding box center [725, 287] width 119 height 24
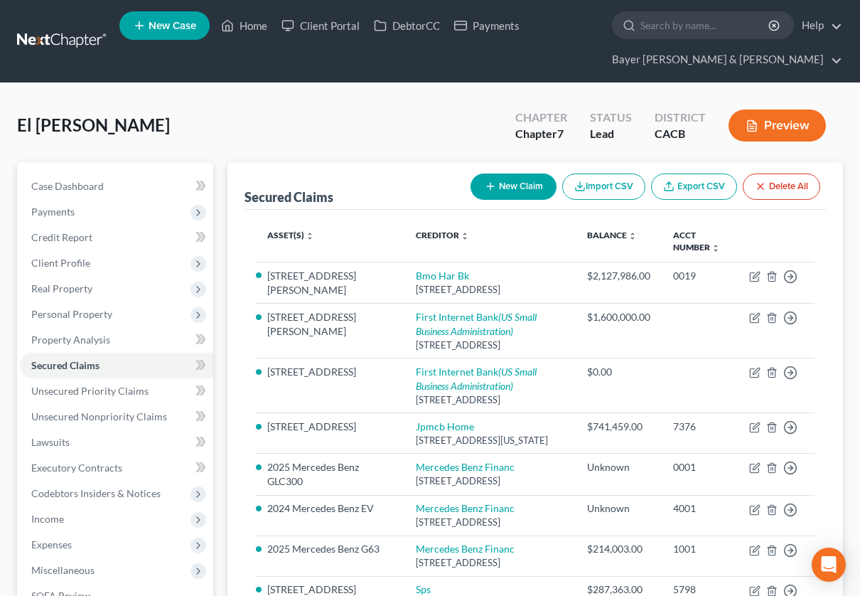
click at [793, 124] on button "Preview" at bounding box center [777, 126] width 97 height 32
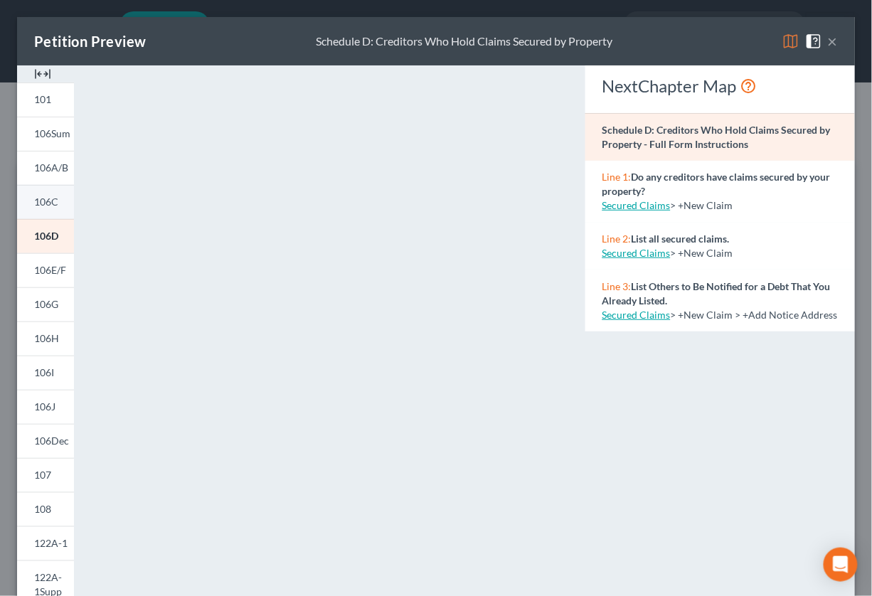
click at [46, 209] on link "106C" at bounding box center [45, 202] width 57 height 34
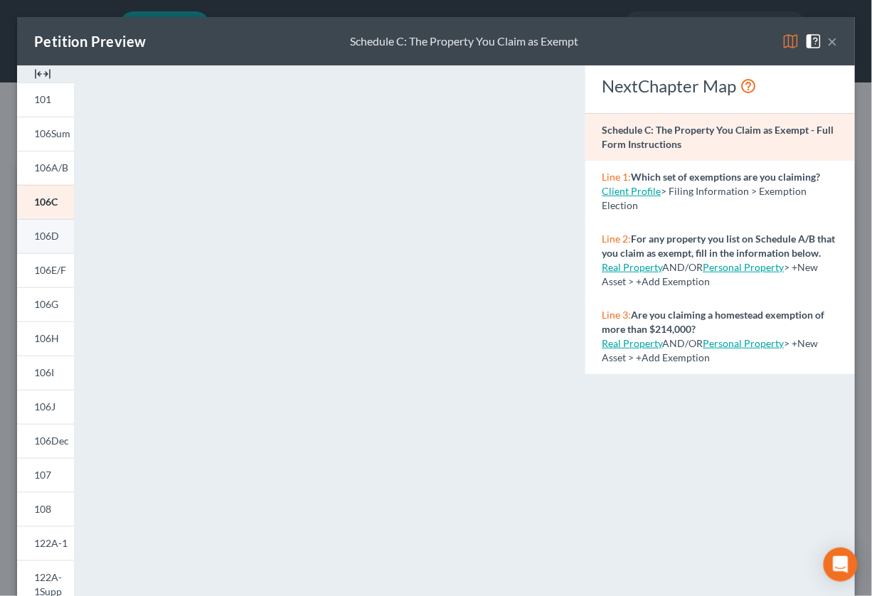
click at [39, 242] on span "106D" at bounding box center [46, 236] width 25 height 12
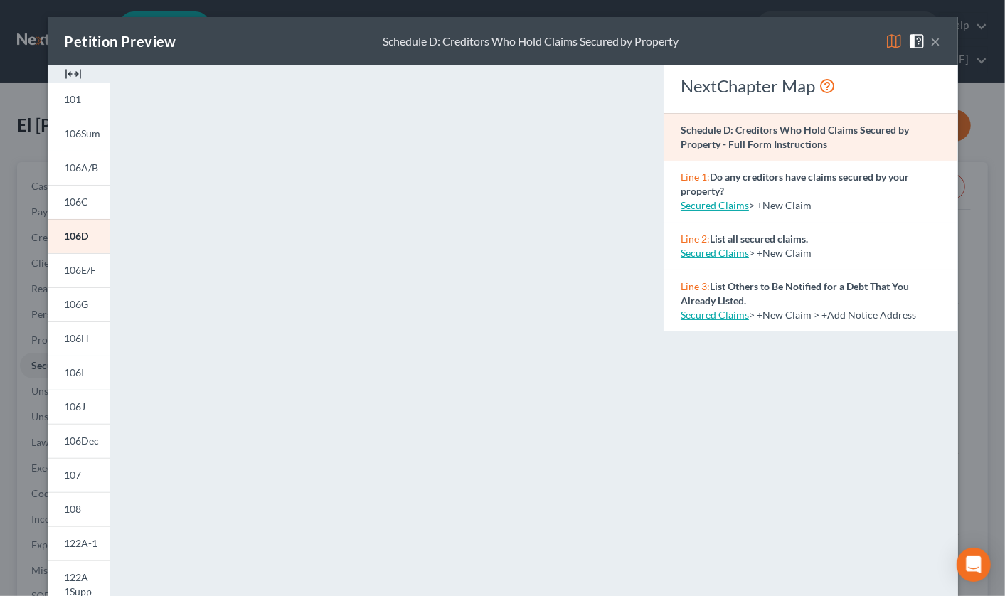
click at [871, 41] on button "×" at bounding box center [936, 41] width 10 height 17
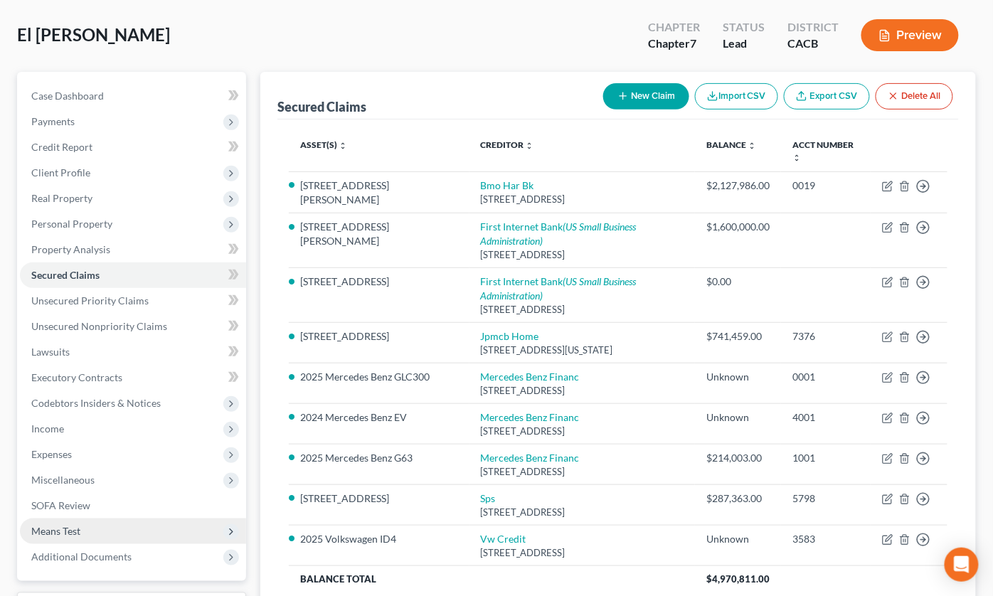
scroll to position [183, 0]
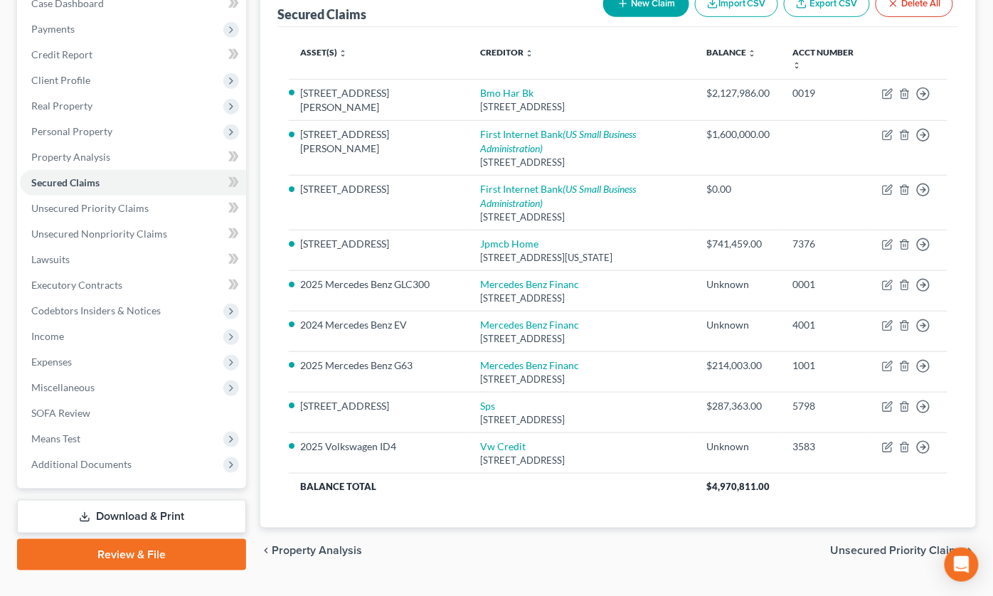
click at [102, 500] on link "Download & Print" at bounding box center [131, 516] width 229 height 33
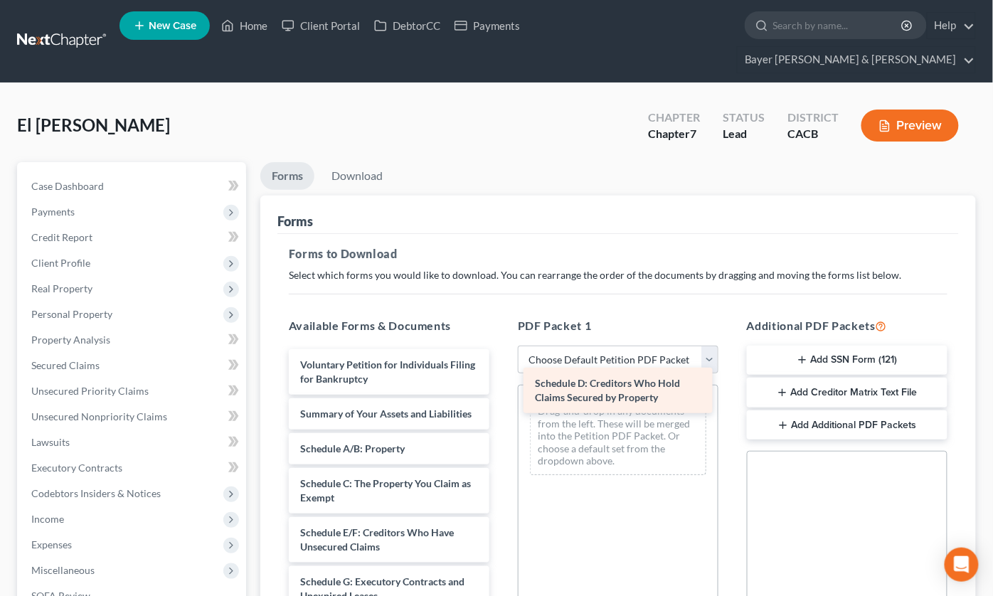
drag, startPoint x: 363, startPoint y: 521, endPoint x: 598, endPoint y: 384, distance: 271.9
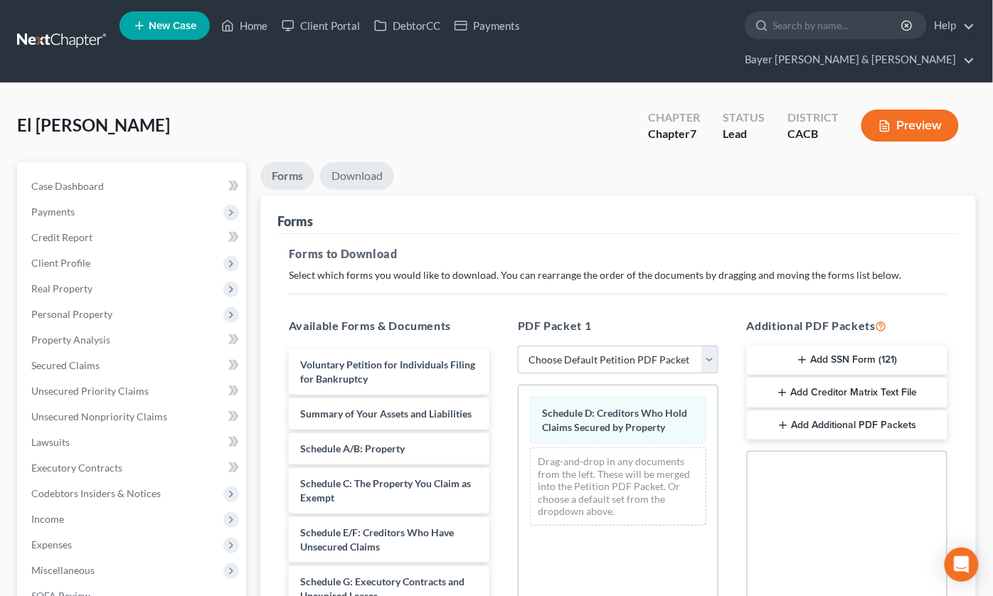
click at [344, 162] on link "Download" at bounding box center [357, 176] width 74 height 28
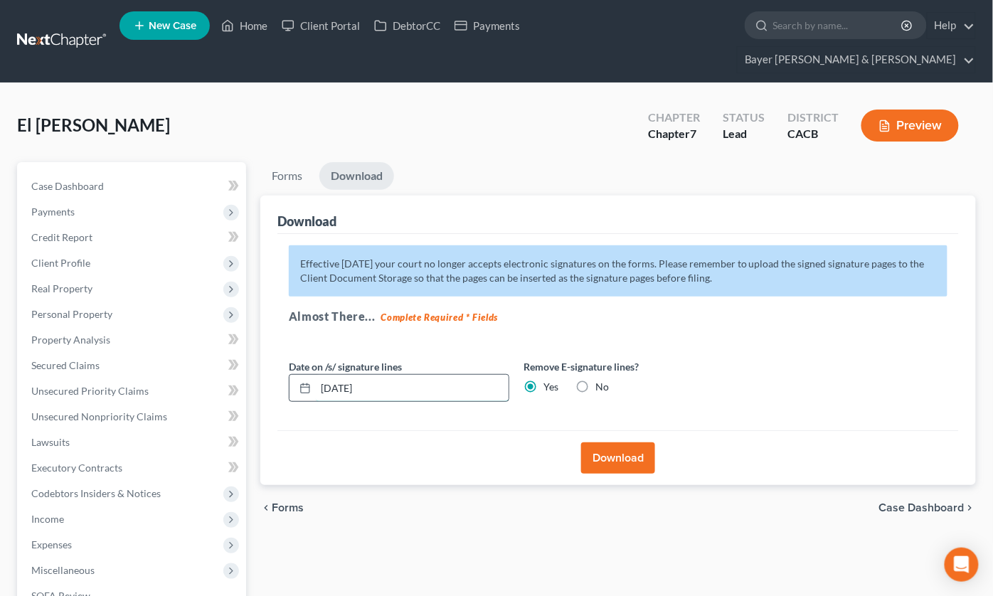
drag, startPoint x: 378, startPoint y: 366, endPoint x: 319, endPoint y: 356, distance: 59.9
click at [319, 375] on input "[DATE]" at bounding box center [412, 388] width 193 height 27
click at [641, 442] on button "Download" at bounding box center [618, 457] width 74 height 31
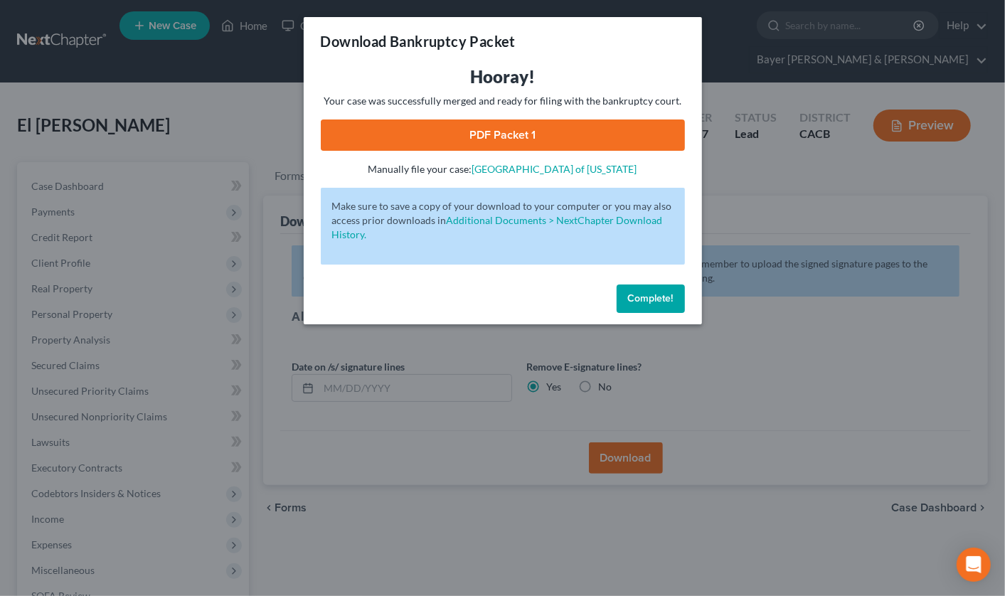
click at [455, 129] on link "PDF Packet 1" at bounding box center [503, 134] width 364 height 31
click at [205, 97] on div "Download Bankruptcy Packet Hooray! Your case was successfully merged and ready …" at bounding box center [502, 298] width 1005 height 596
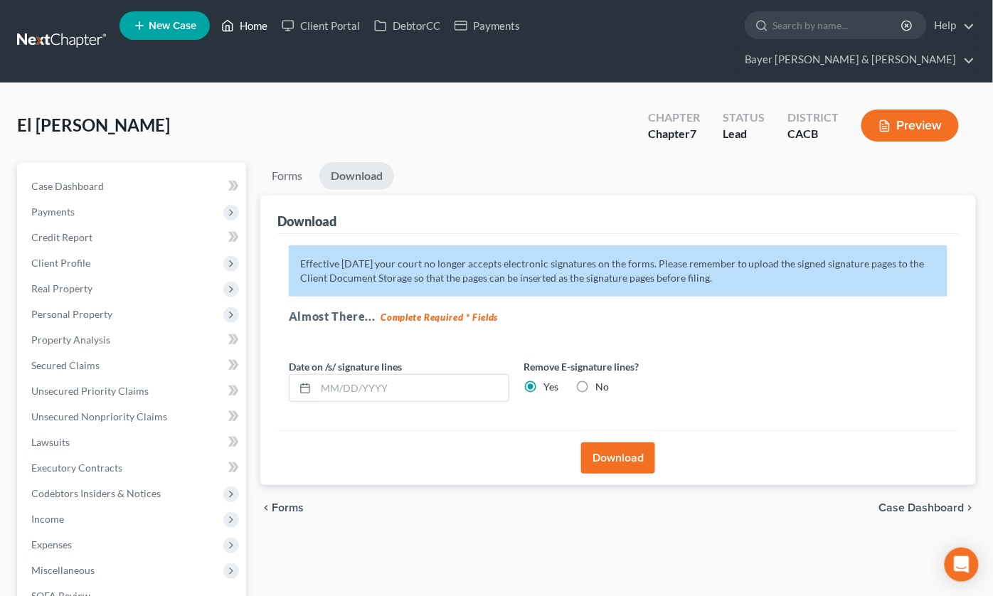
click at [245, 27] on link "Home" at bounding box center [244, 26] width 60 height 26
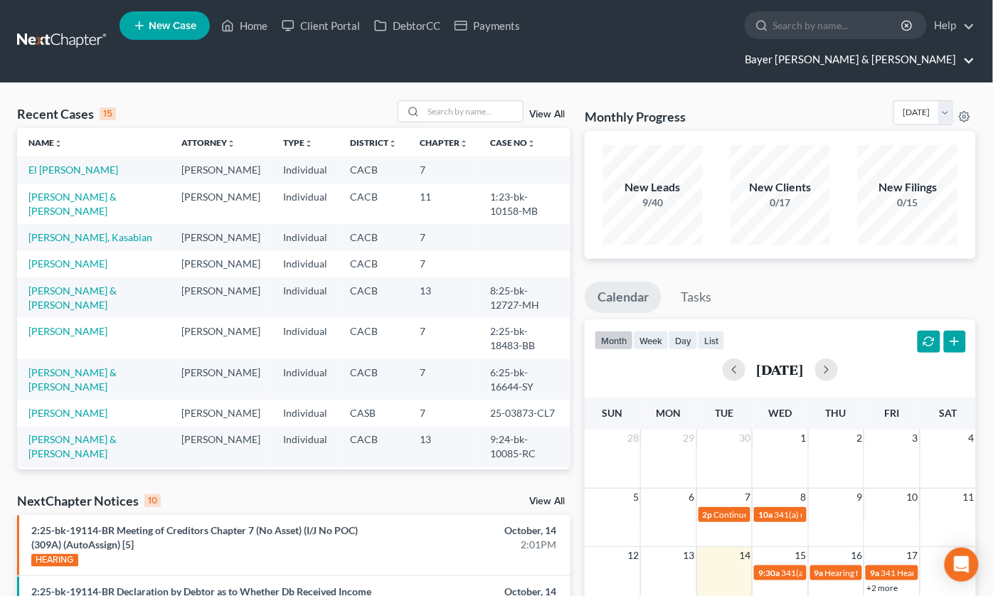
click at [871, 47] on link "Bayer [PERSON_NAME] & [PERSON_NAME]" at bounding box center [856, 60] width 238 height 26
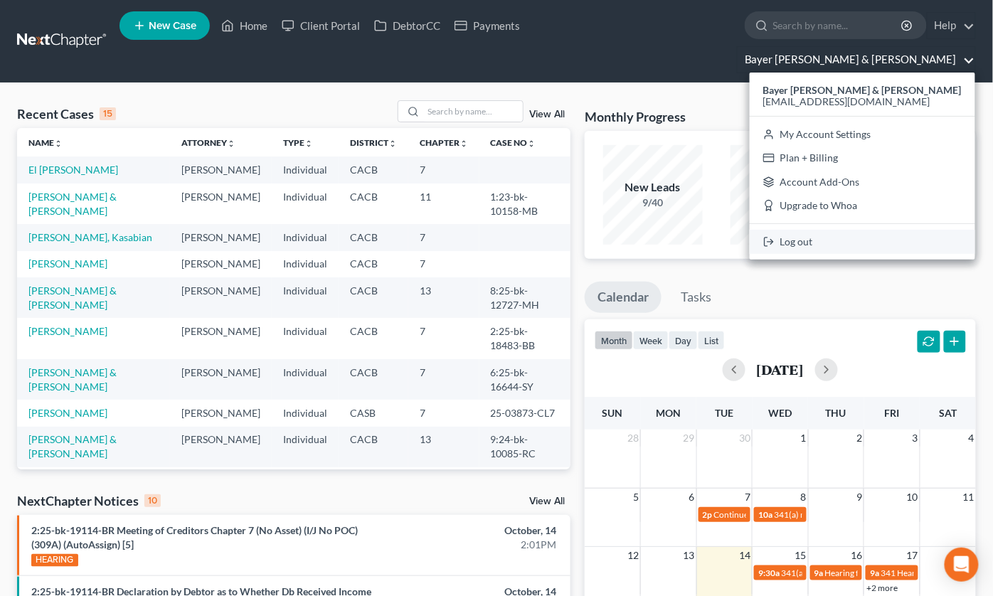
click at [851, 230] on link "Log out" at bounding box center [862, 242] width 225 height 24
